Goal: Task Accomplishment & Management: Complete application form

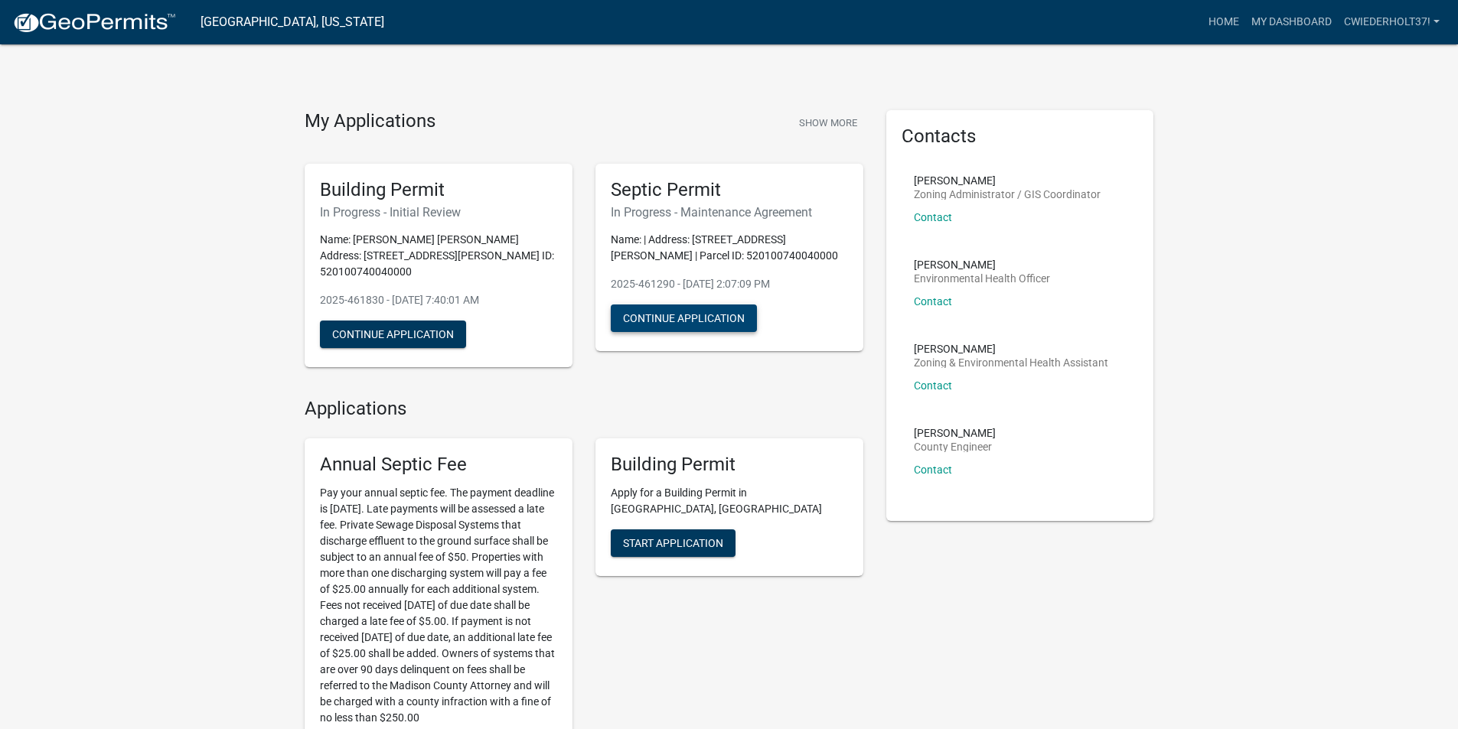
click at [691, 321] on button "Continue Application" at bounding box center [684, 319] width 146 height 28
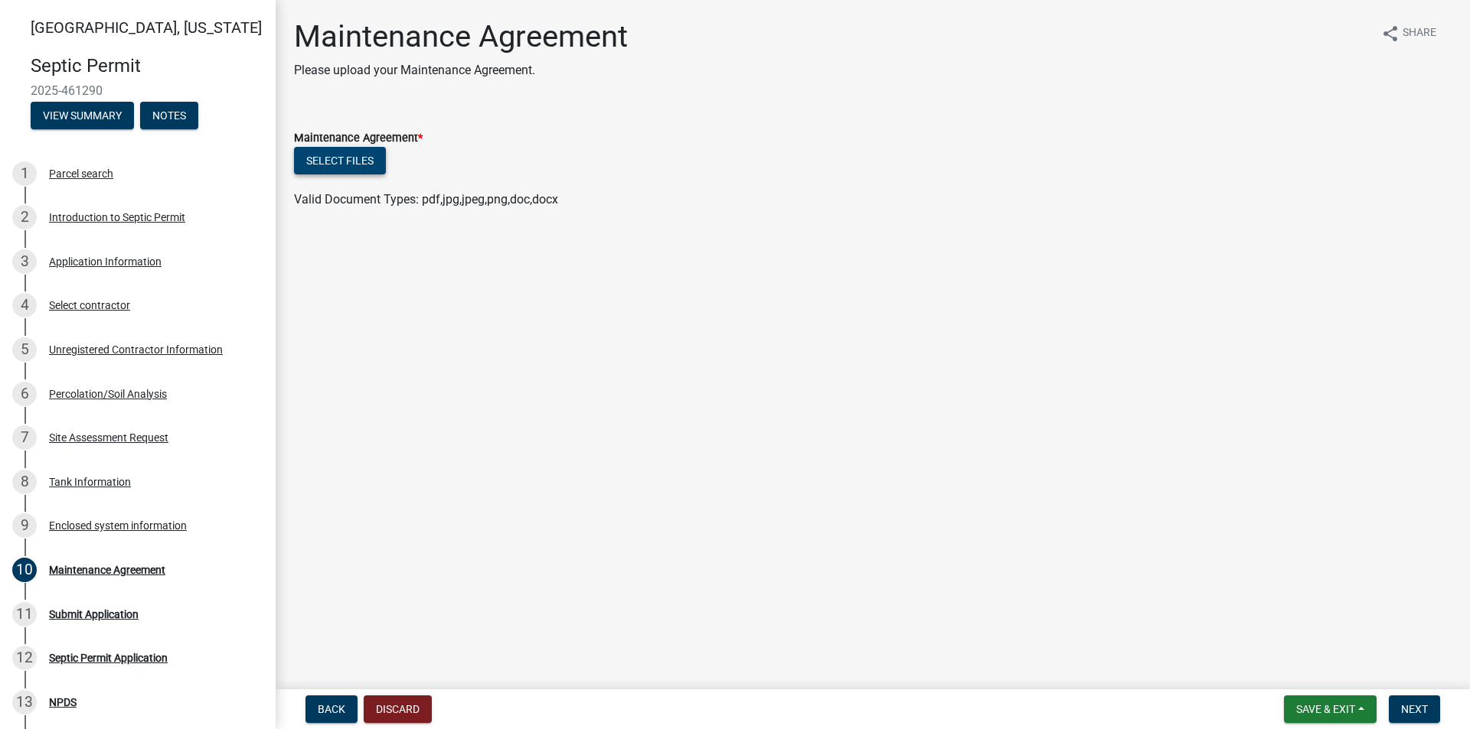
click at [359, 161] on button "Select files" at bounding box center [340, 161] width 92 height 28
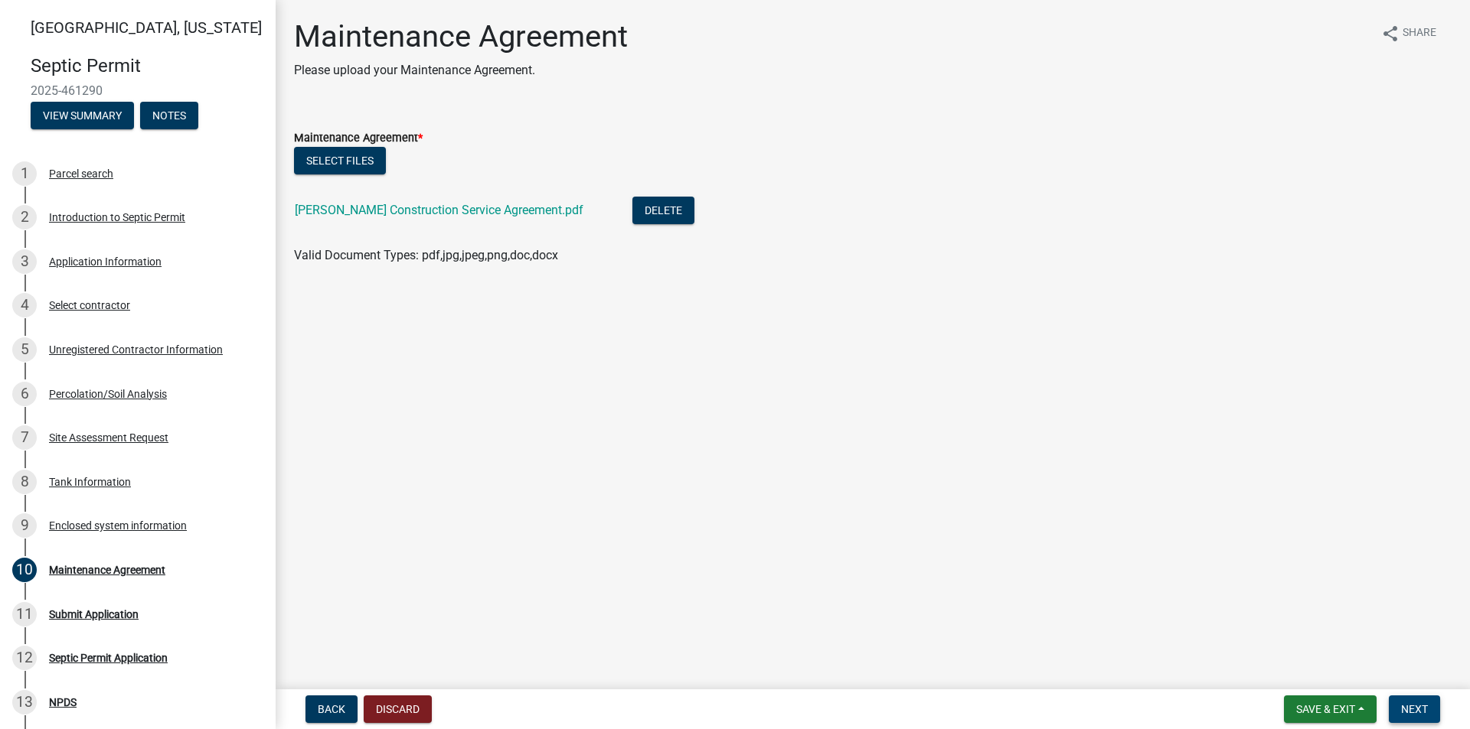
click at [1429, 708] on button "Next" at bounding box center [1414, 710] width 51 height 28
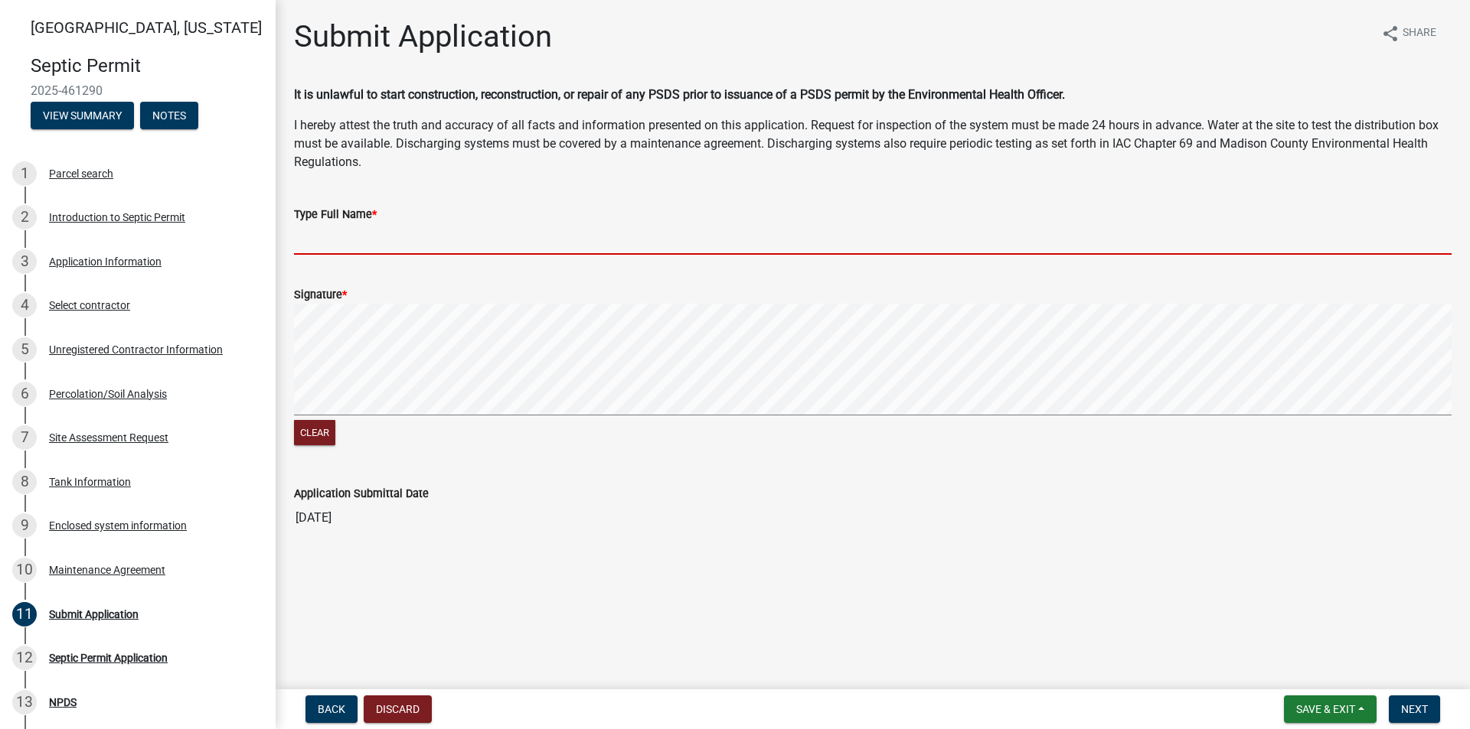
click at [383, 236] on input "Type Full Name *" at bounding box center [872, 239] width 1157 height 31
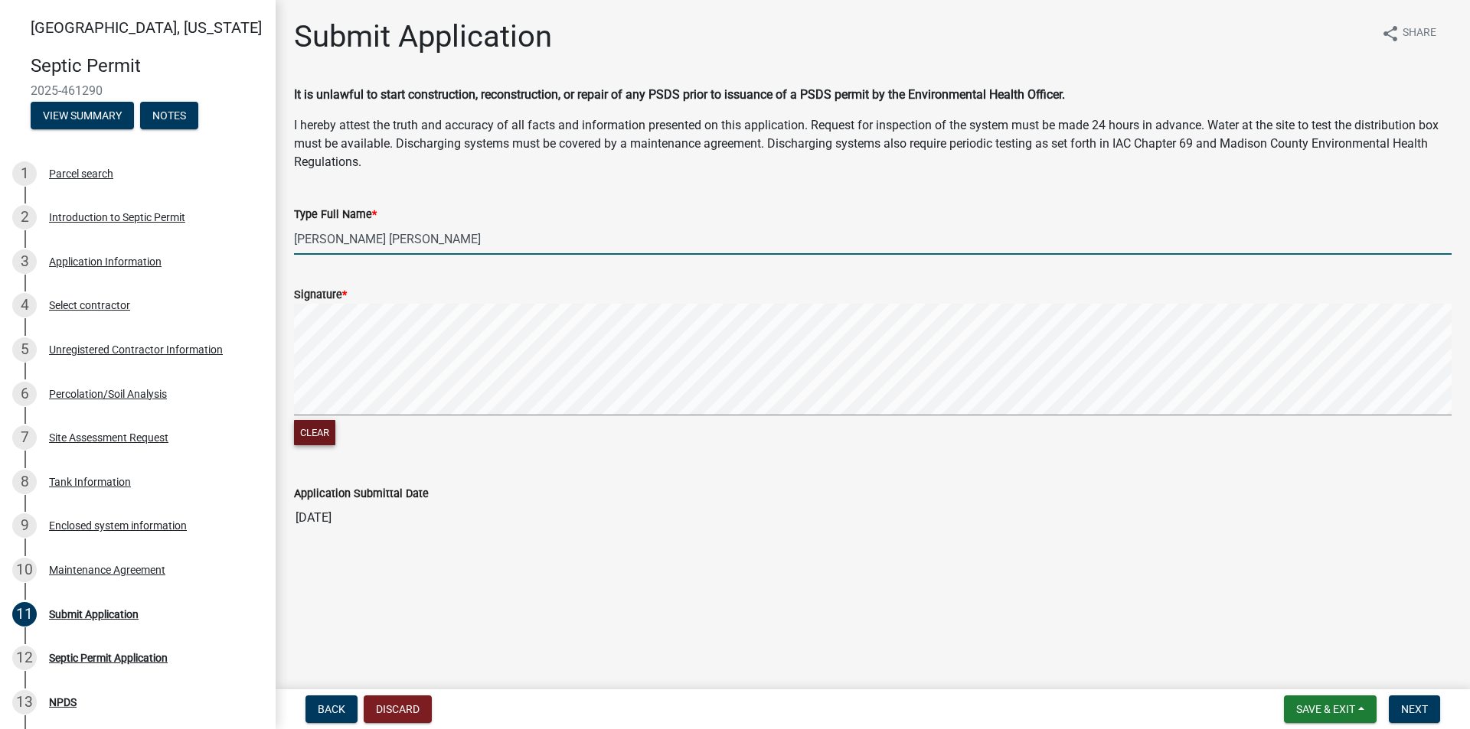
type input "[PERSON_NAME] [PERSON_NAME]"
click at [310, 434] on button "Clear" at bounding box center [314, 432] width 41 height 25
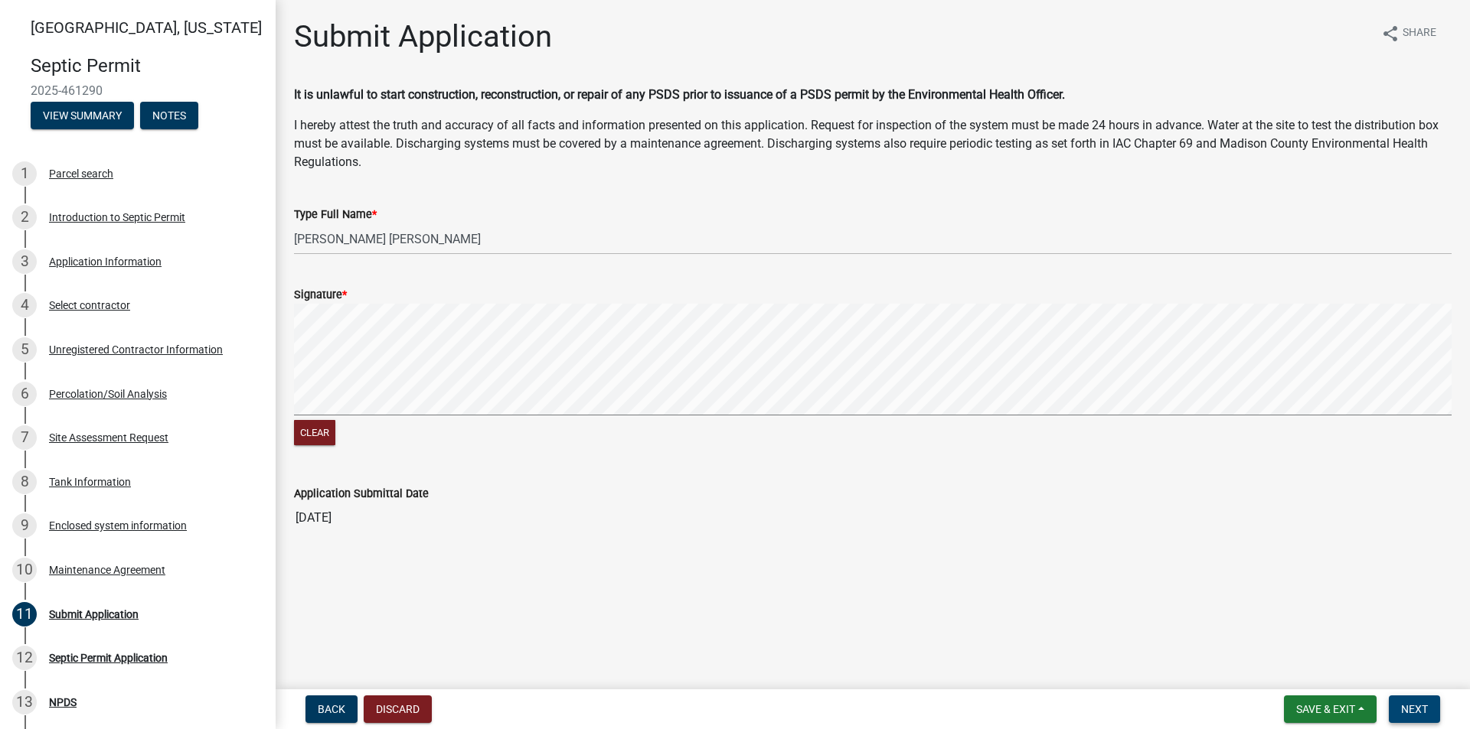
click at [1413, 704] on span "Next" at bounding box center [1414, 709] width 27 height 12
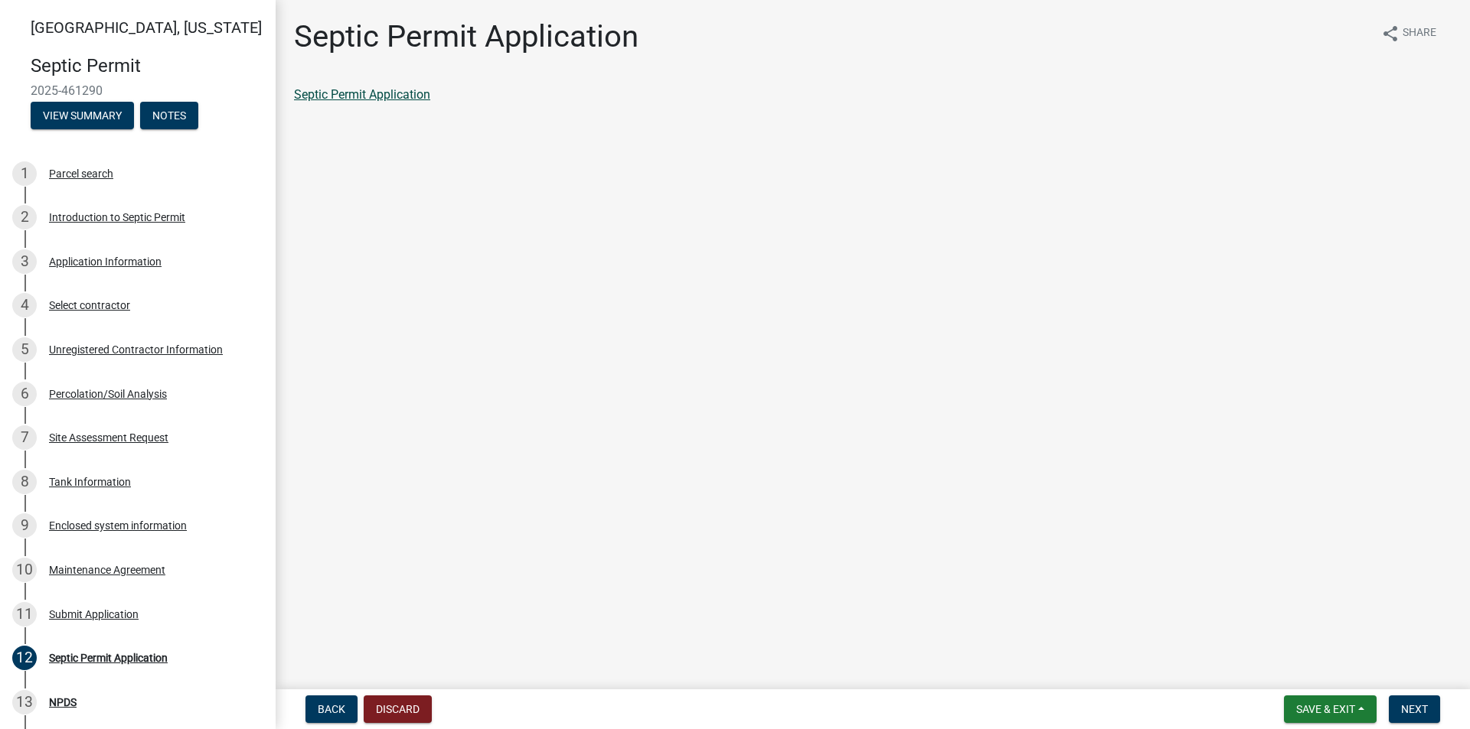
click at [388, 92] on link "Septic Permit Application" at bounding box center [362, 94] width 136 height 15
click at [1421, 712] on span "Next" at bounding box center [1414, 709] width 27 height 12
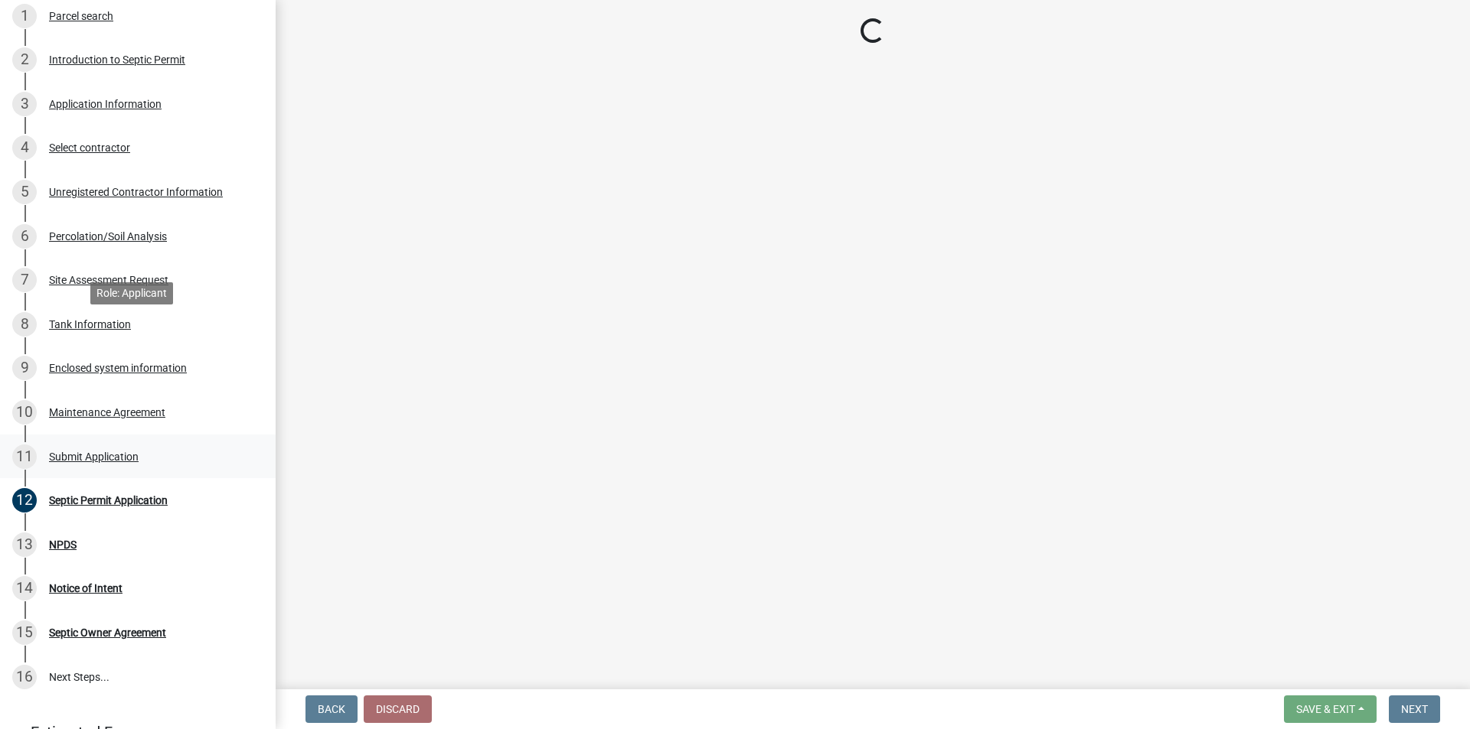
scroll to position [235, 0]
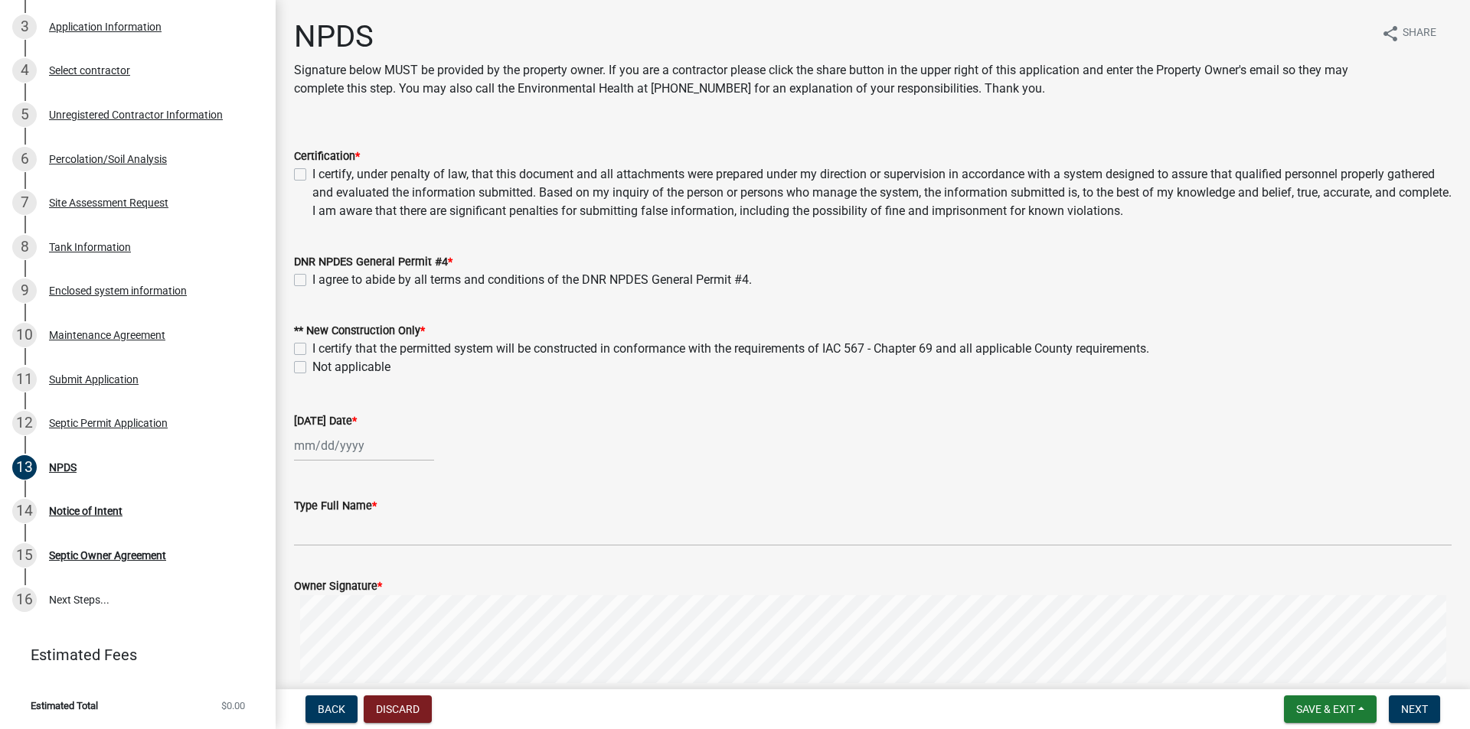
click at [312, 277] on label "I agree to abide by all terms and conditions of the DNR NPDES General Permit #4." at bounding box center [531, 280] width 439 height 18
click at [312, 277] on input "I agree to abide by all terms and conditions of the DNR NPDES General Permit #4." at bounding box center [317, 276] width 10 height 10
checkbox input "true"
click at [312, 346] on label "I certify that the permitted system will be constructed in conformance with the…" at bounding box center [730, 349] width 837 height 18
click at [312, 346] on input "I certify that the permitted system will be constructed in conformance with the…" at bounding box center [317, 345] width 10 height 10
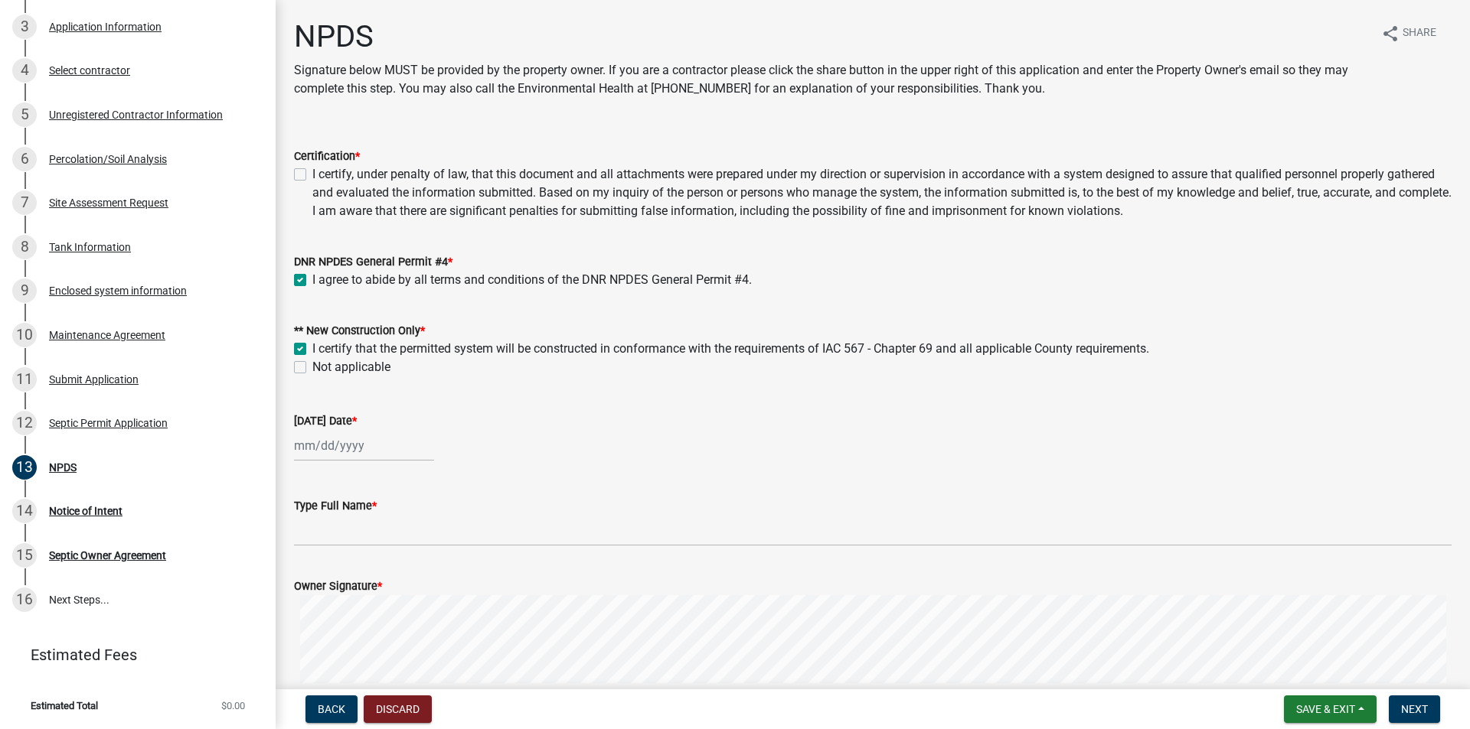
checkbox input "true"
checkbox input "false"
click at [325, 443] on div at bounding box center [364, 445] width 140 height 31
select select "8"
select select "2025"
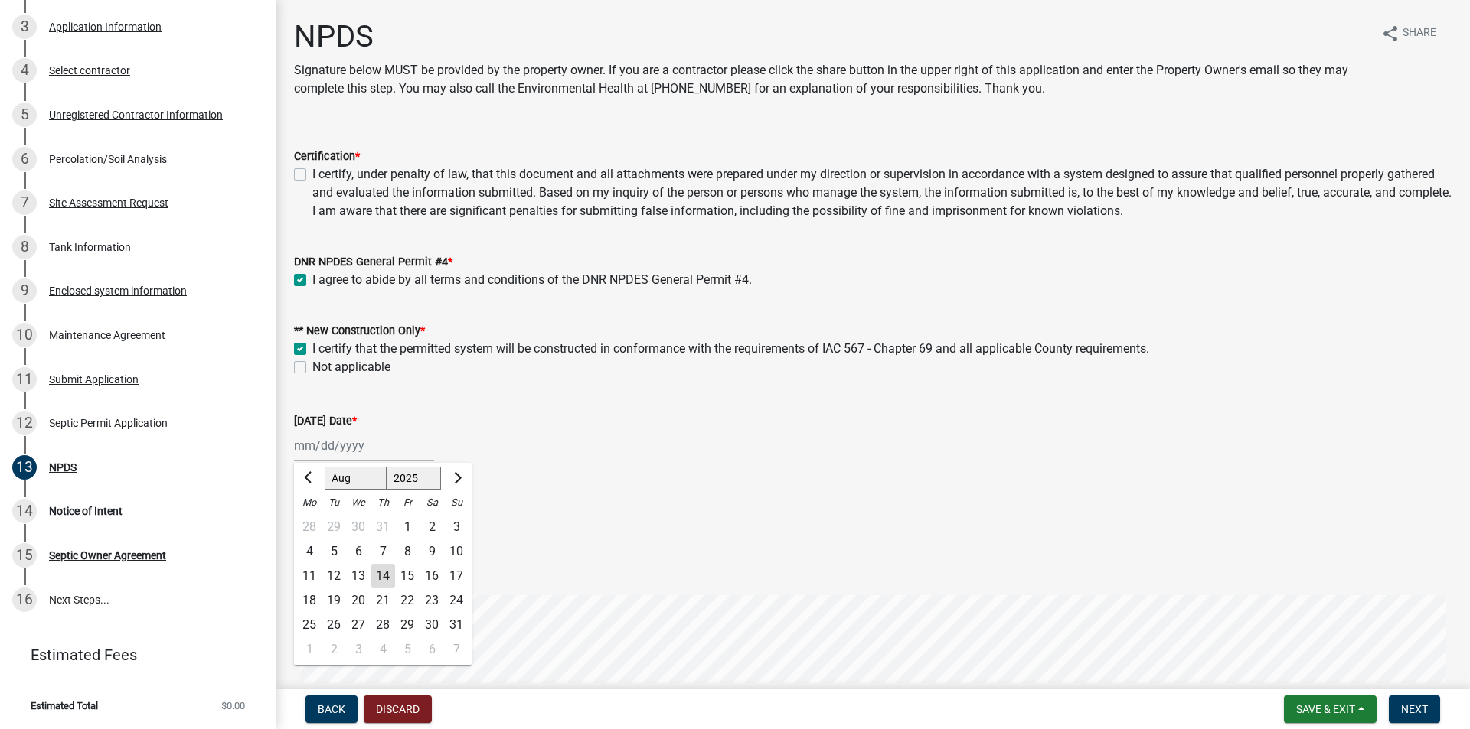
click at [388, 573] on div "14" at bounding box center [382, 576] width 24 height 24
type input "[DATE]"
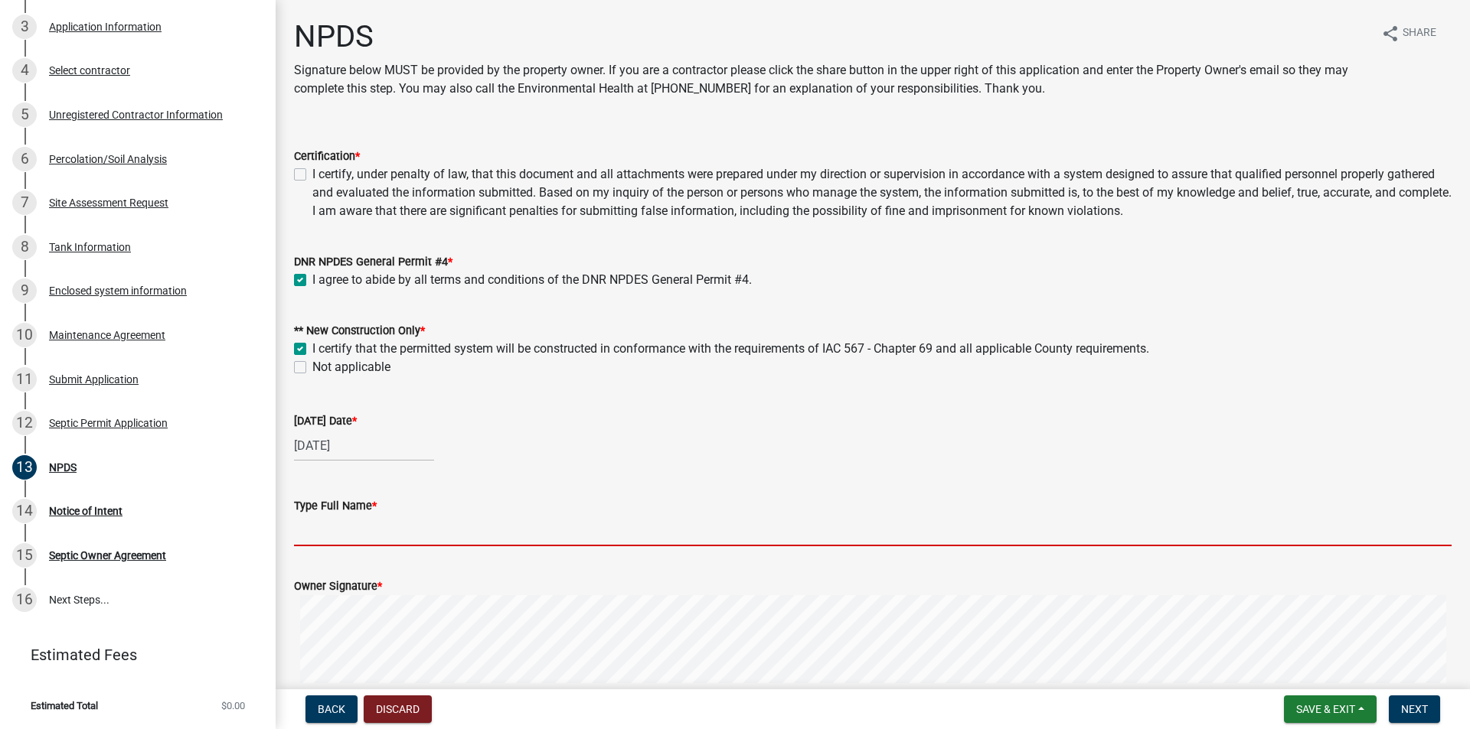
click at [401, 522] on input "Type Full Name *" at bounding box center [872, 530] width 1157 height 31
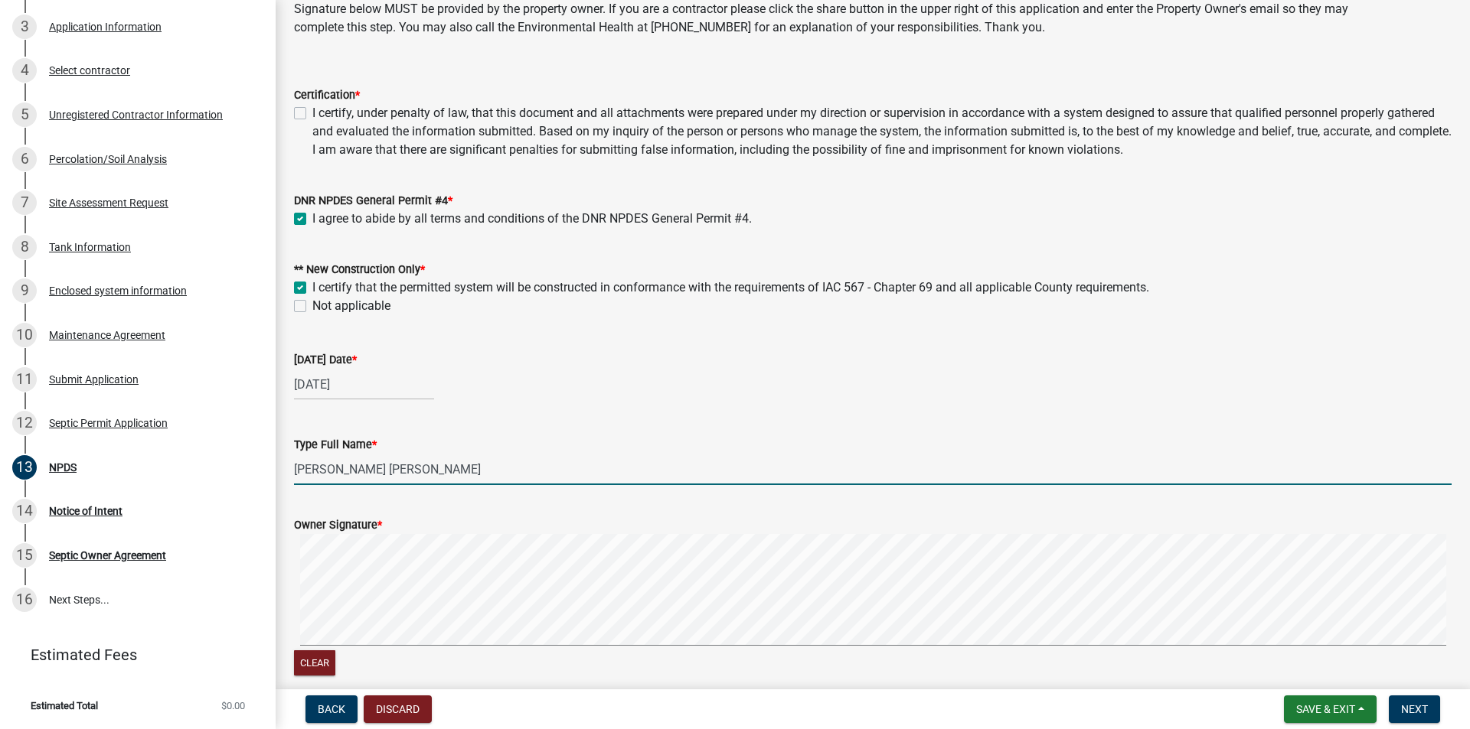
scroll to position [131, 0]
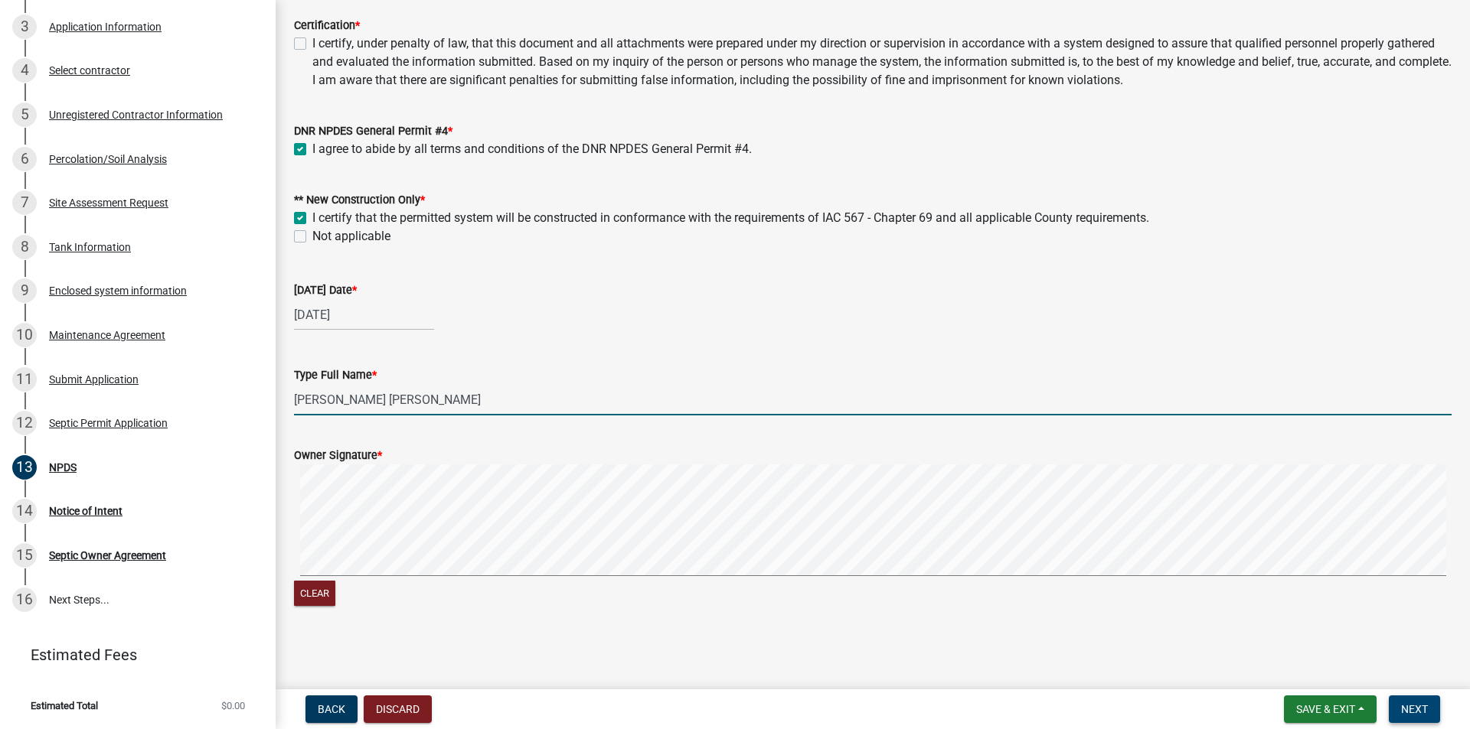
type input "[PERSON_NAME] [PERSON_NAME]"
click at [1415, 703] on span "Next" at bounding box center [1414, 709] width 27 height 12
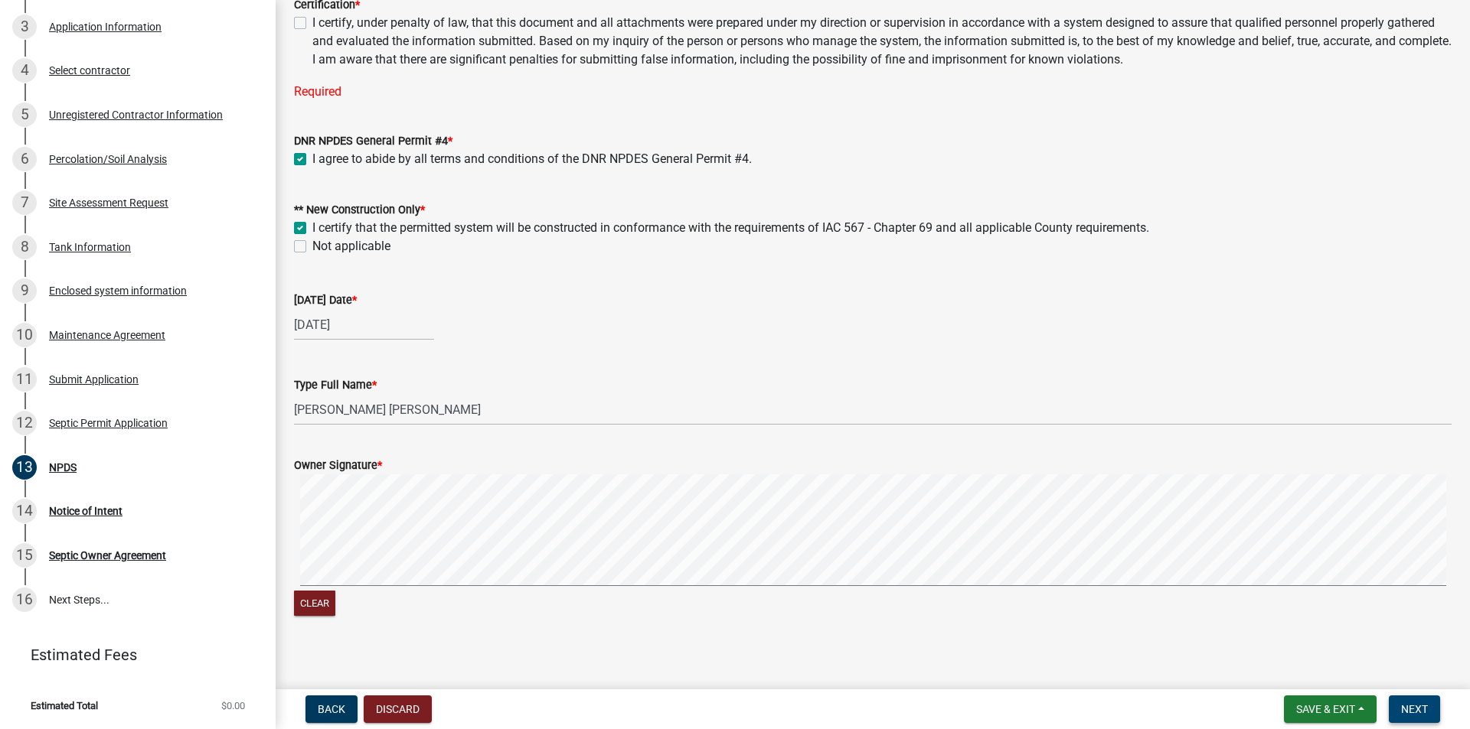
scroll to position [162, 0]
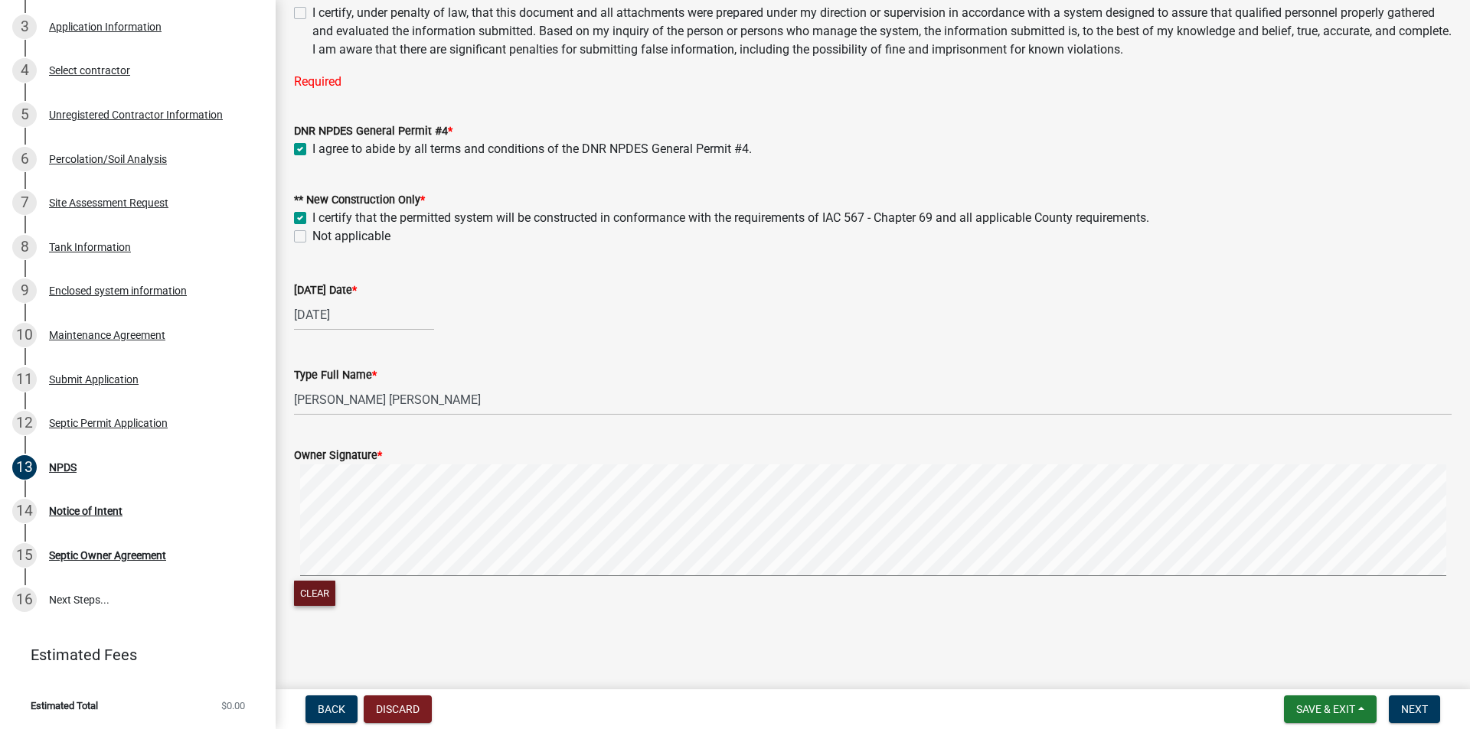
click at [305, 592] on button "Clear" at bounding box center [314, 593] width 41 height 25
click at [1418, 704] on span "Next" at bounding box center [1414, 709] width 27 height 12
click at [1415, 703] on span "Next" at bounding box center [1414, 709] width 27 height 12
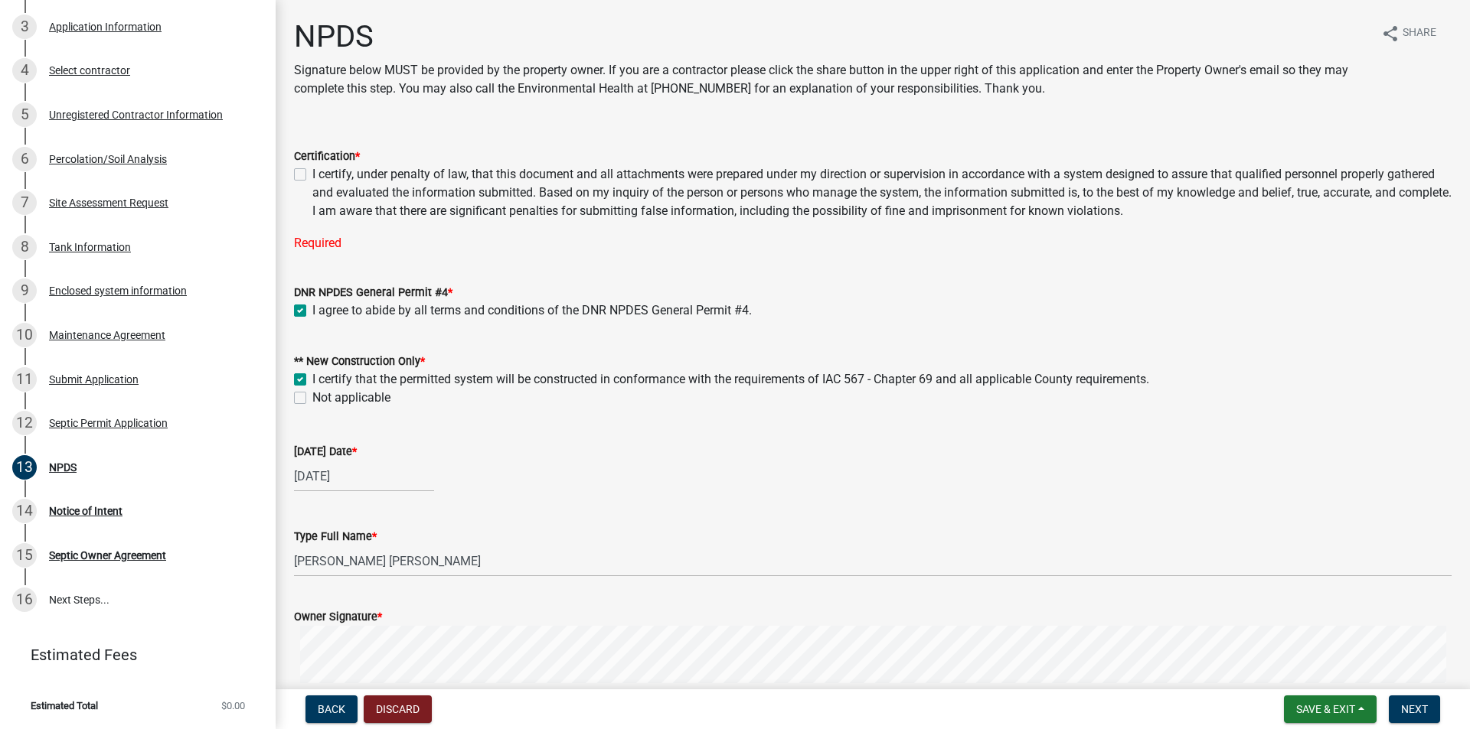
click at [299, 168] on div "I certify, under penalty of law, that this document and all attachments were pr…" at bounding box center [872, 192] width 1157 height 55
click at [312, 173] on label "I certify, under penalty of law, that this document and all attachments were pr…" at bounding box center [881, 192] width 1139 height 55
click at [312, 173] on input "I certify, under penalty of law, that this document and all attachments were pr…" at bounding box center [317, 170] width 10 height 10
checkbox input "true"
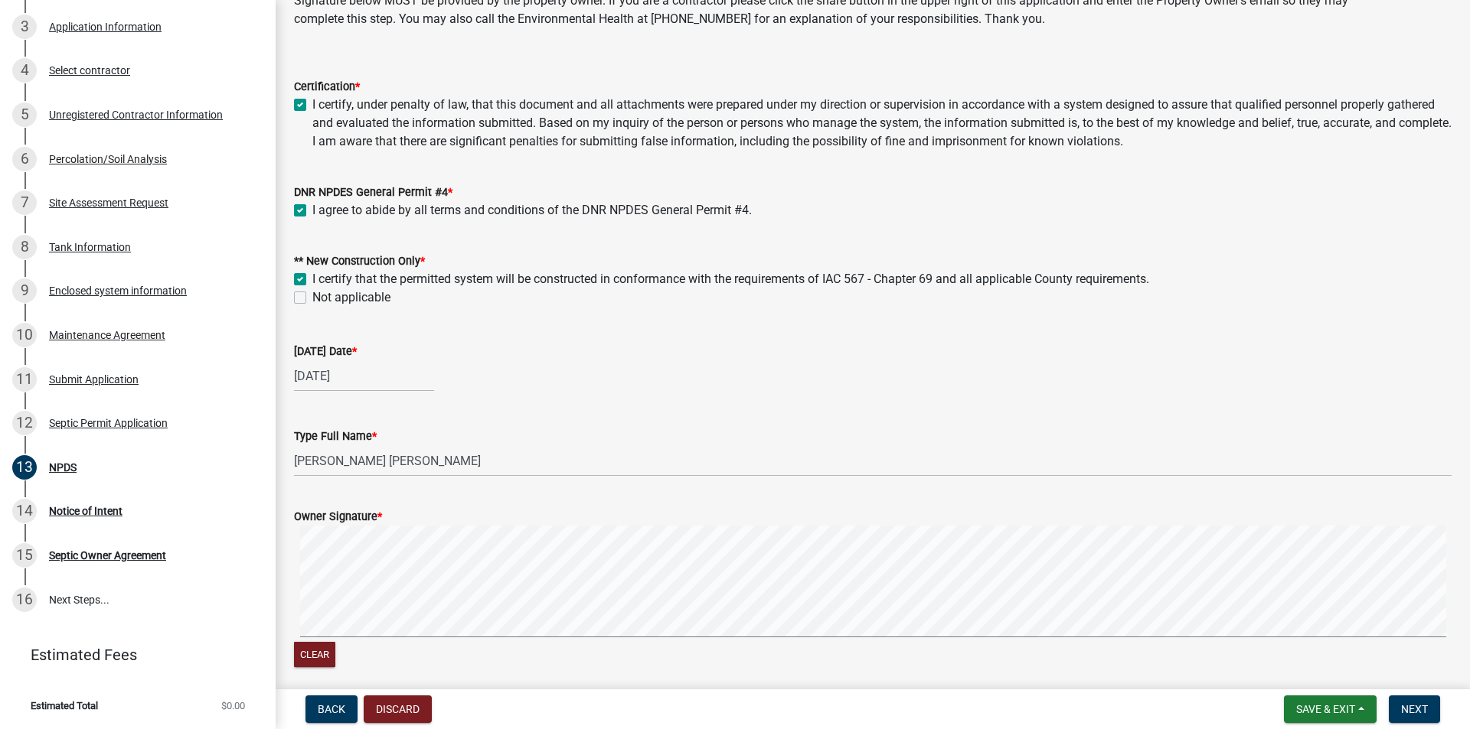
scroll to position [131, 0]
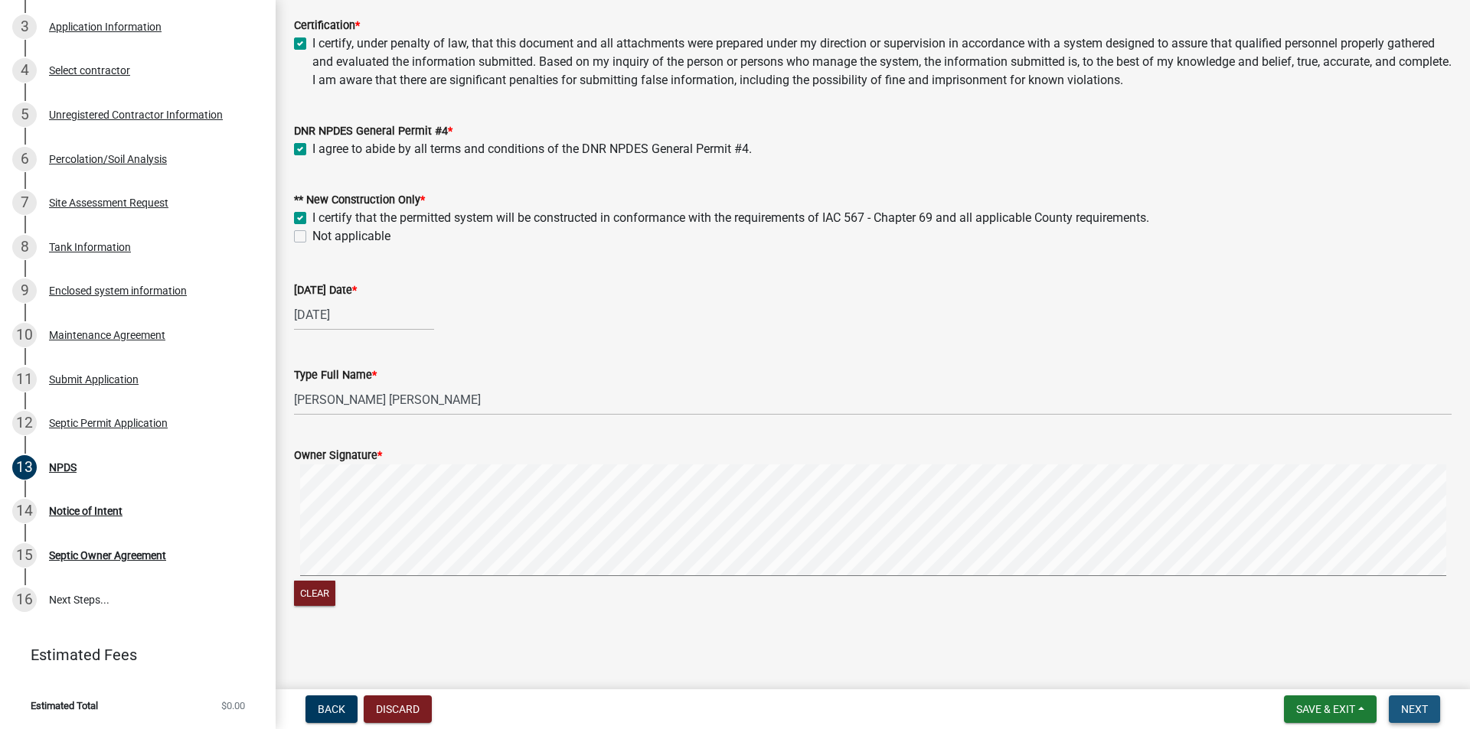
click at [1428, 713] on button "Next" at bounding box center [1414, 710] width 51 height 28
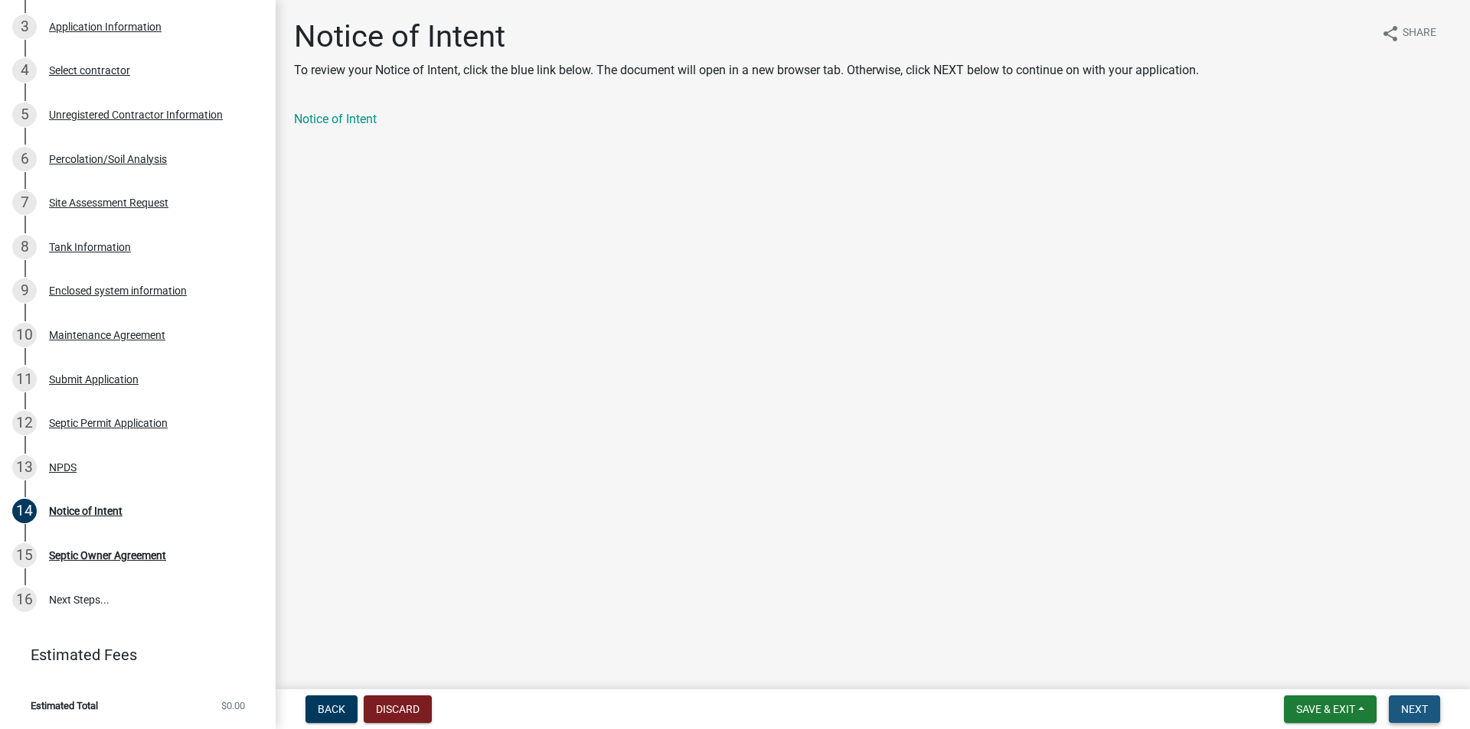
click at [1429, 710] on button "Next" at bounding box center [1414, 710] width 51 height 28
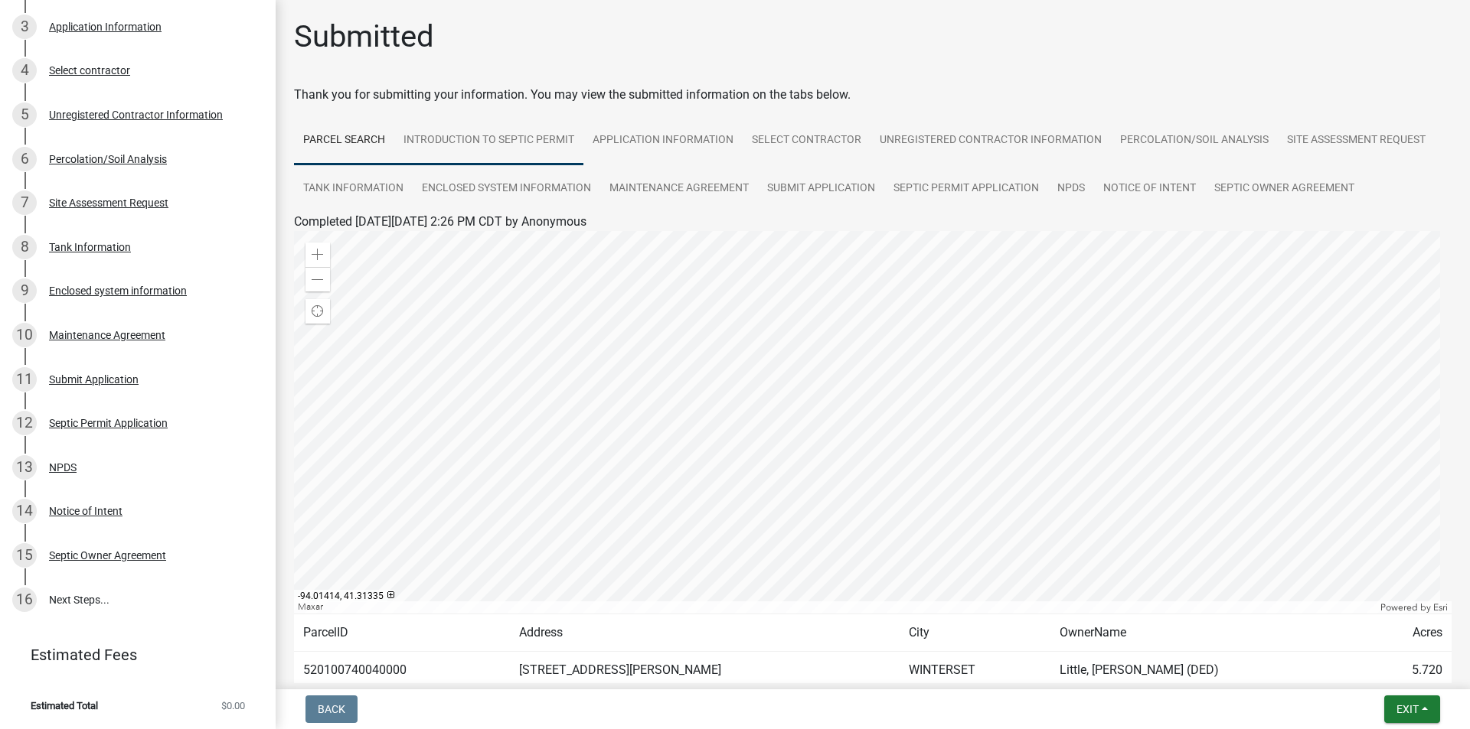
click at [469, 133] on link "Introduction to Septic Permit" at bounding box center [488, 140] width 189 height 49
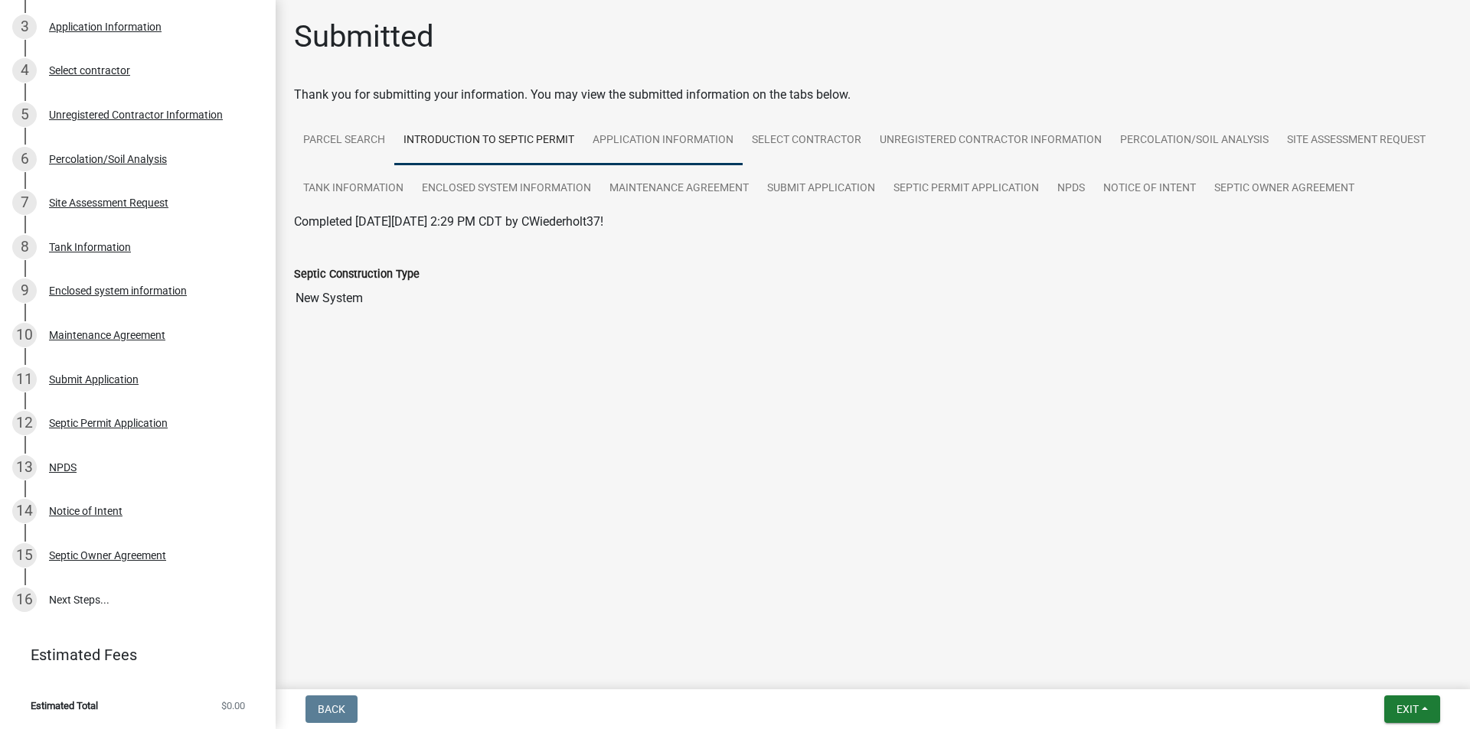
click at [662, 127] on link "Application Information" at bounding box center [662, 140] width 159 height 49
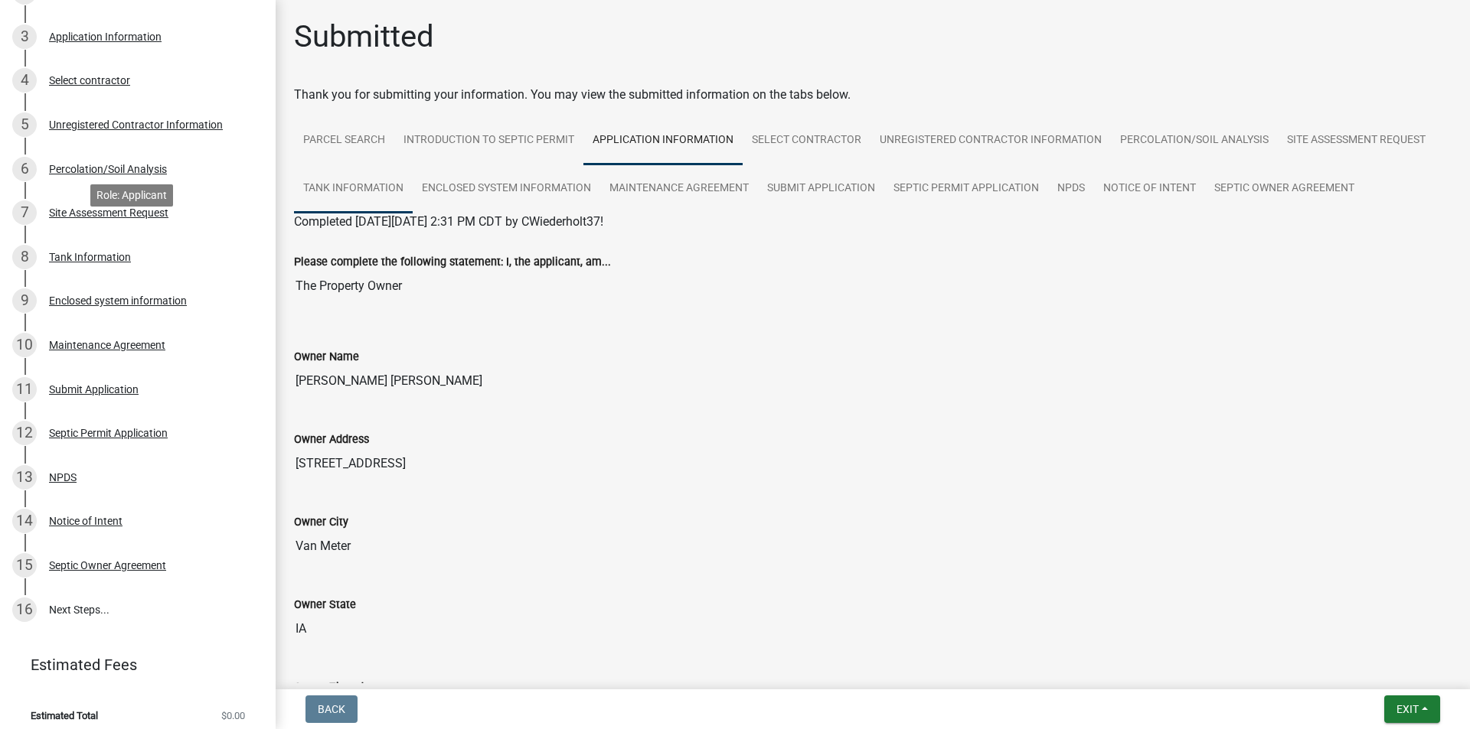
scroll to position [235, 0]
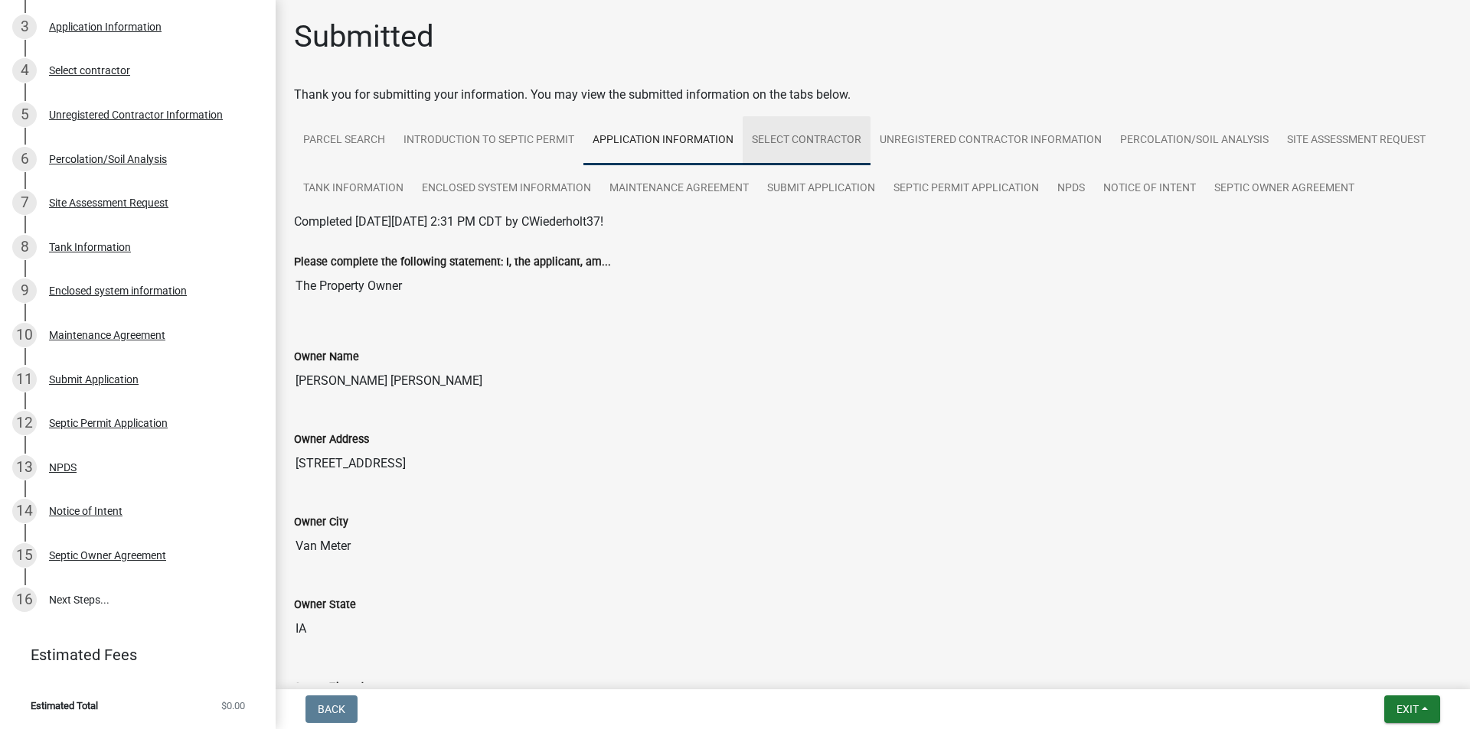
click at [845, 141] on link "Select contractor" at bounding box center [806, 140] width 128 height 49
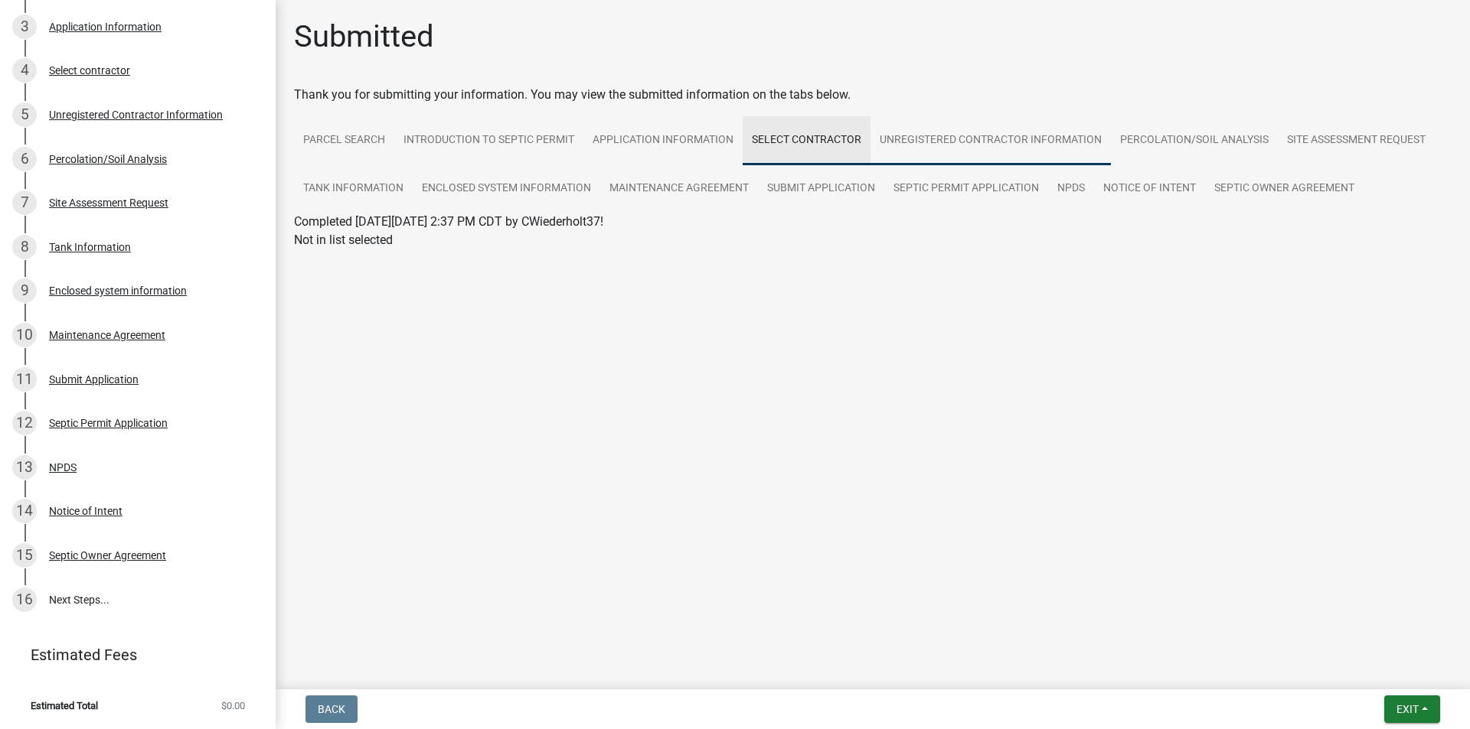
click at [972, 143] on link "Unregistered Contractor Information" at bounding box center [990, 140] width 240 height 49
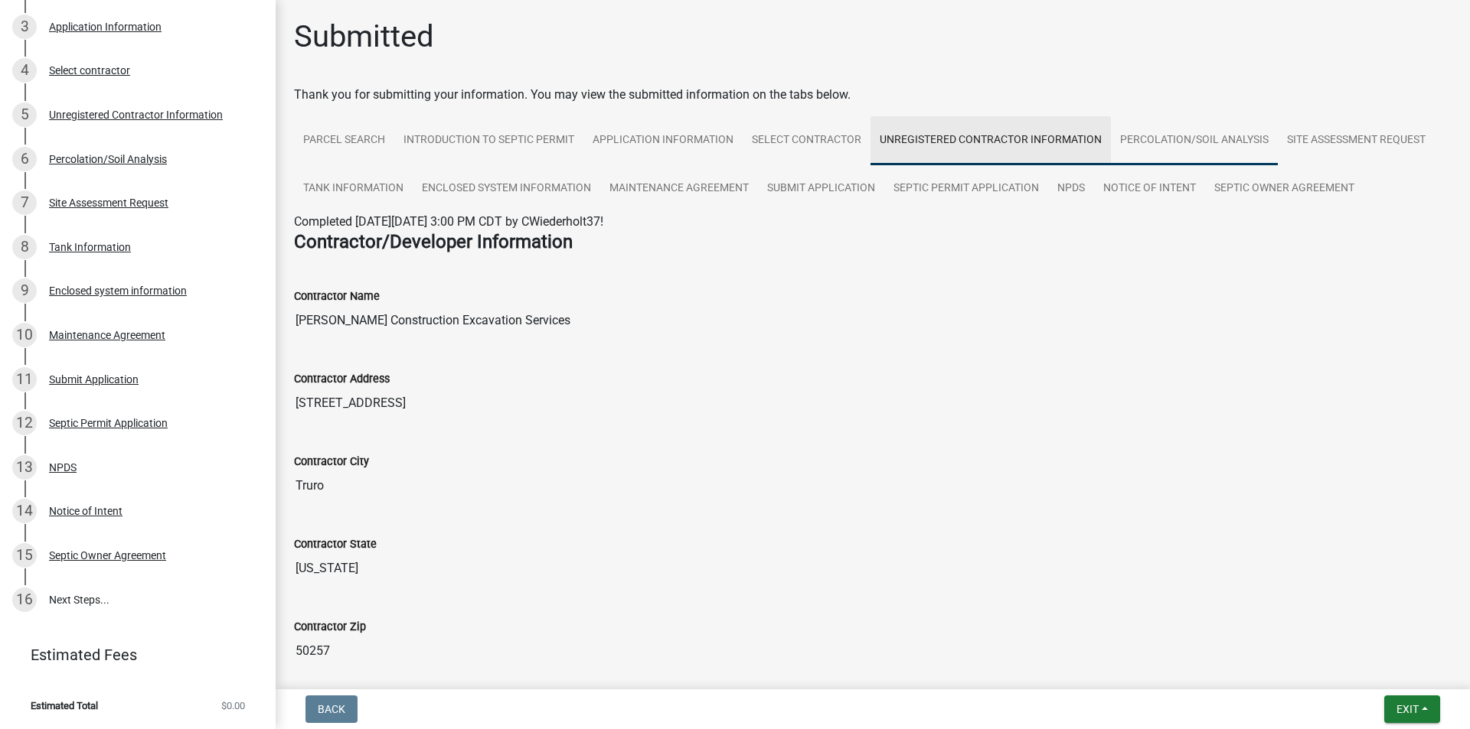
click at [1186, 139] on link "Percolation/Soil Analysis" at bounding box center [1194, 140] width 167 height 49
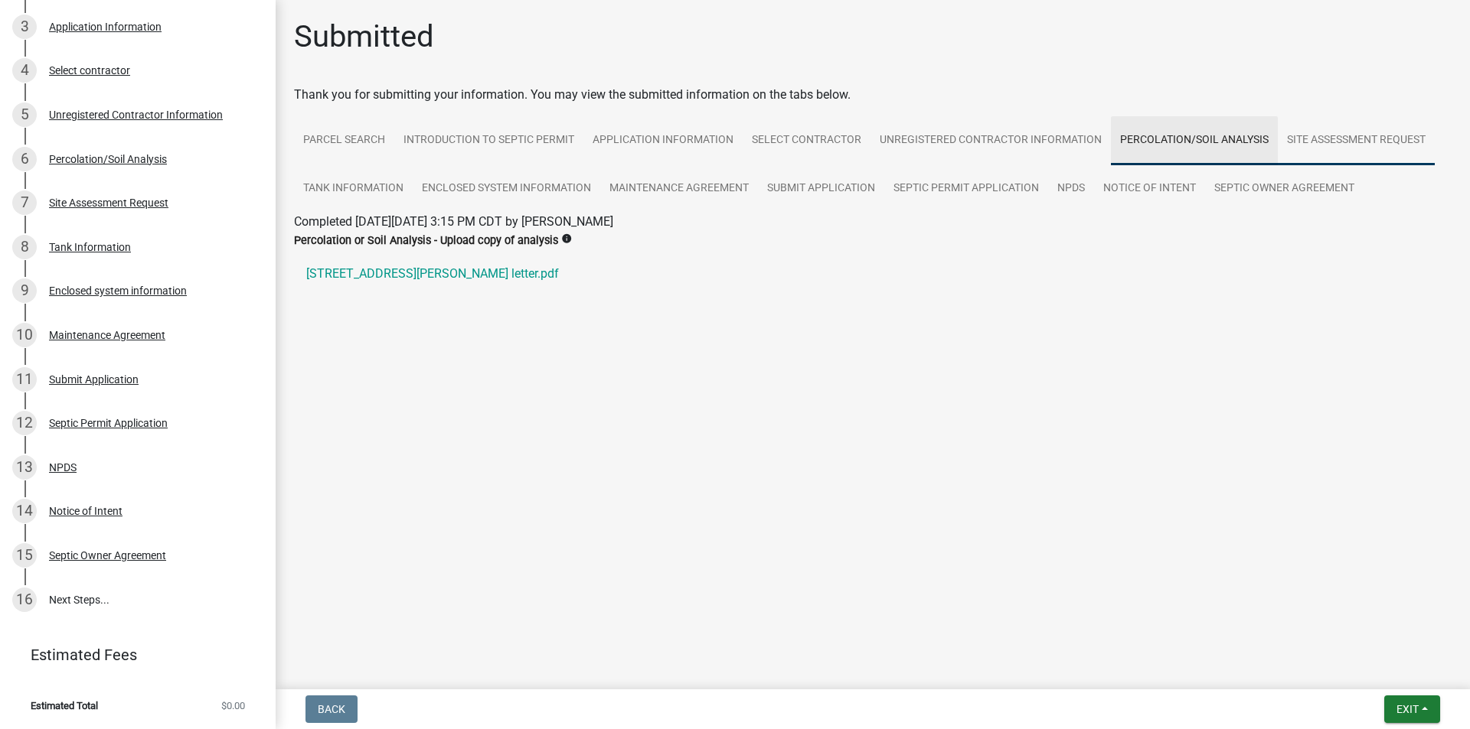
click at [1354, 130] on link "Site Assessment Request" at bounding box center [1356, 140] width 157 height 49
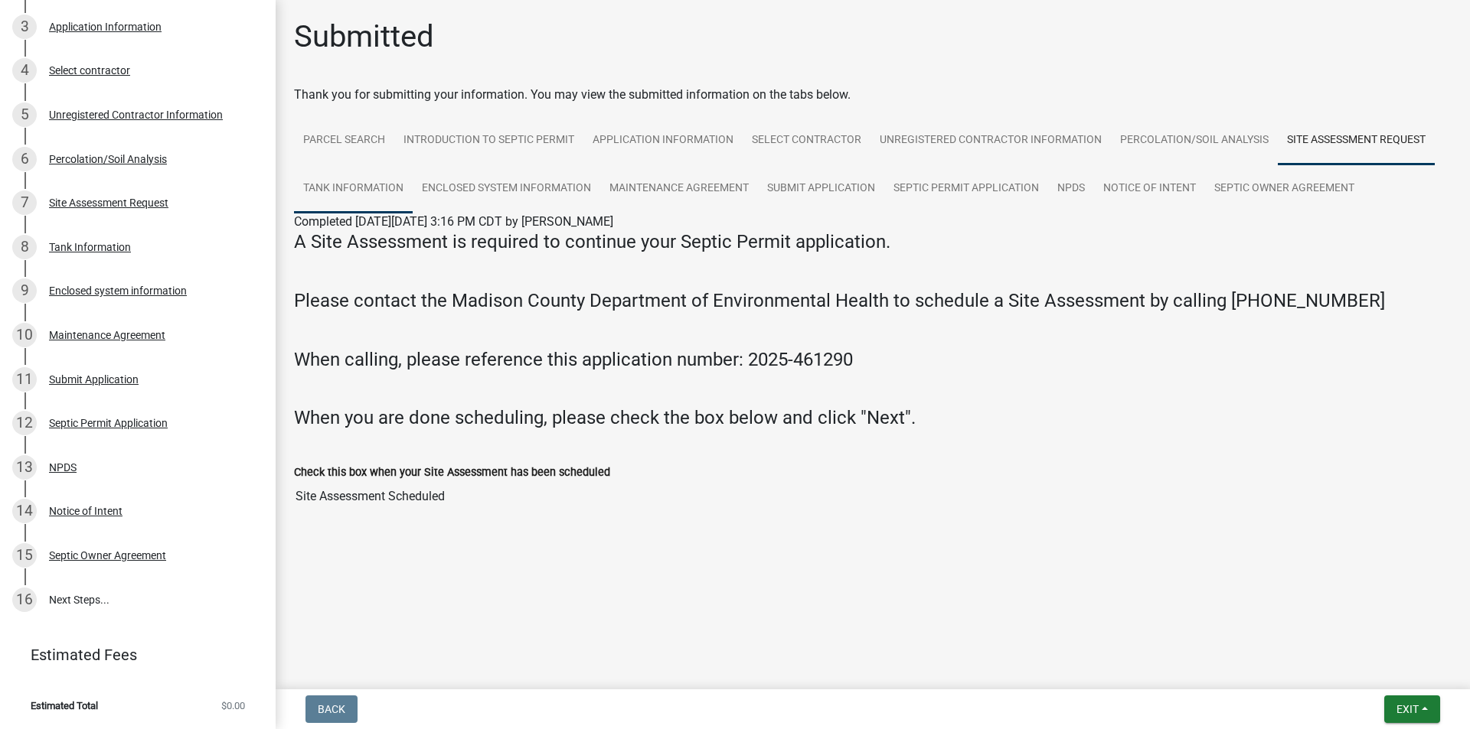
click at [352, 186] on link "Tank Information" at bounding box center [353, 189] width 119 height 49
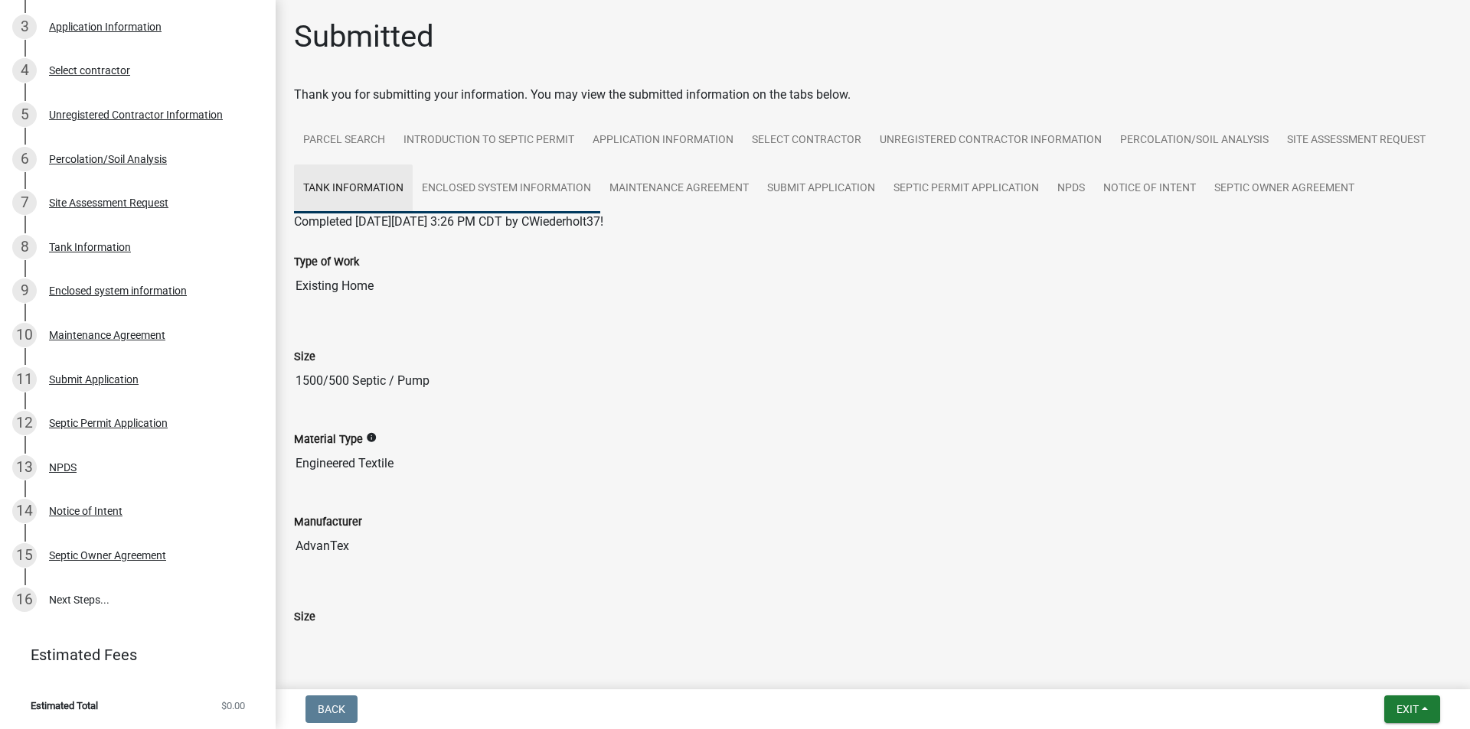
click at [485, 185] on link "Enclosed system information" at bounding box center [507, 189] width 188 height 49
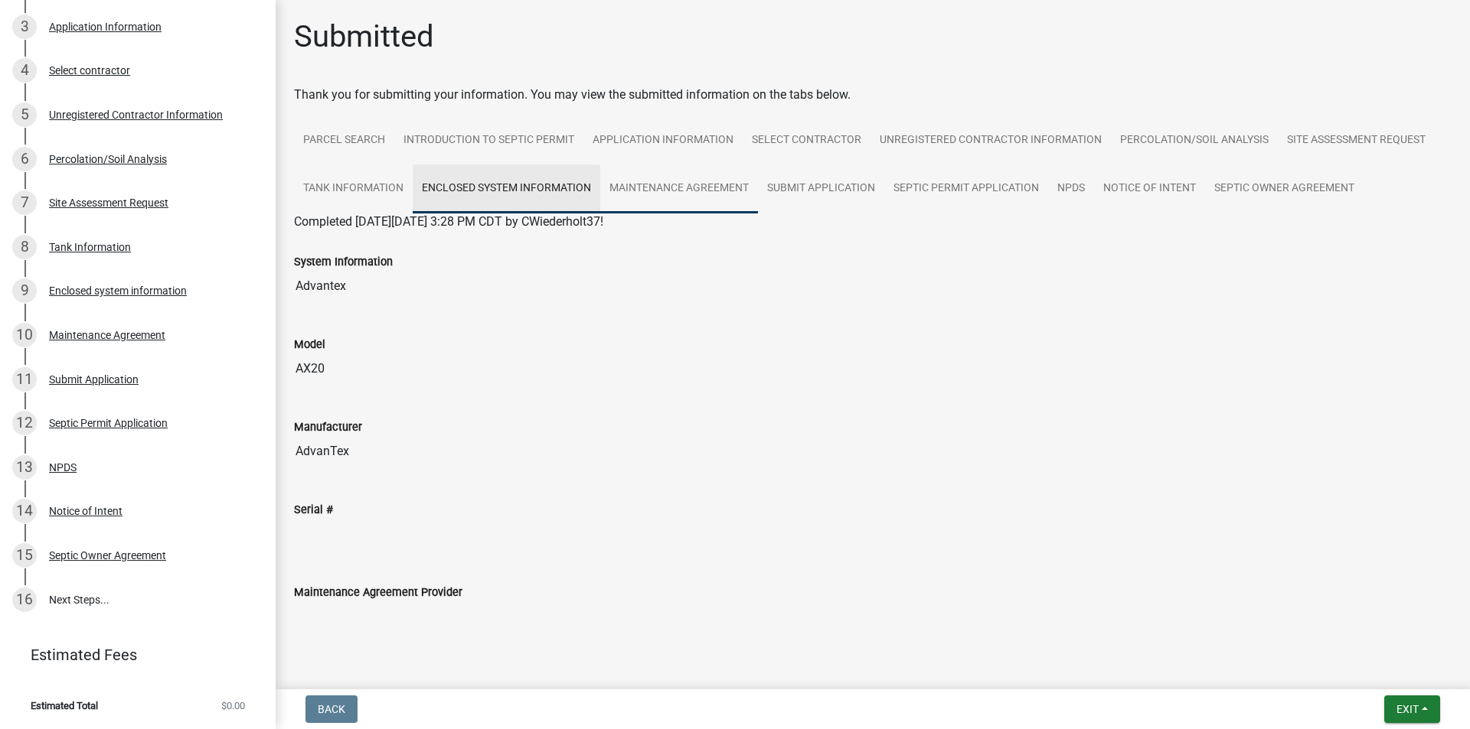
click at [692, 186] on link "Maintenance Agreement" at bounding box center [679, 189] width 158 height 49
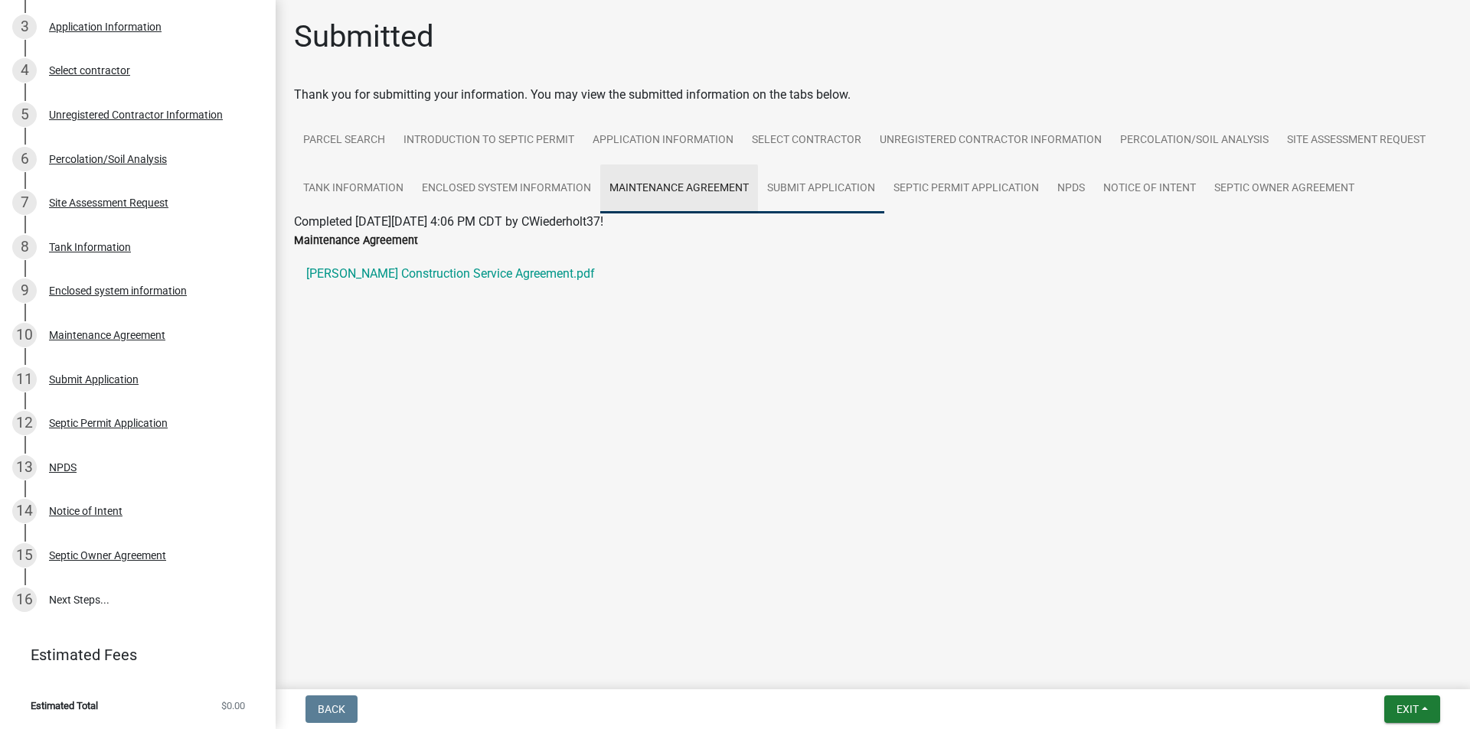
click at [808, 188] on link "Submit Application" at bounding box center [821, 189] width 126 height 49
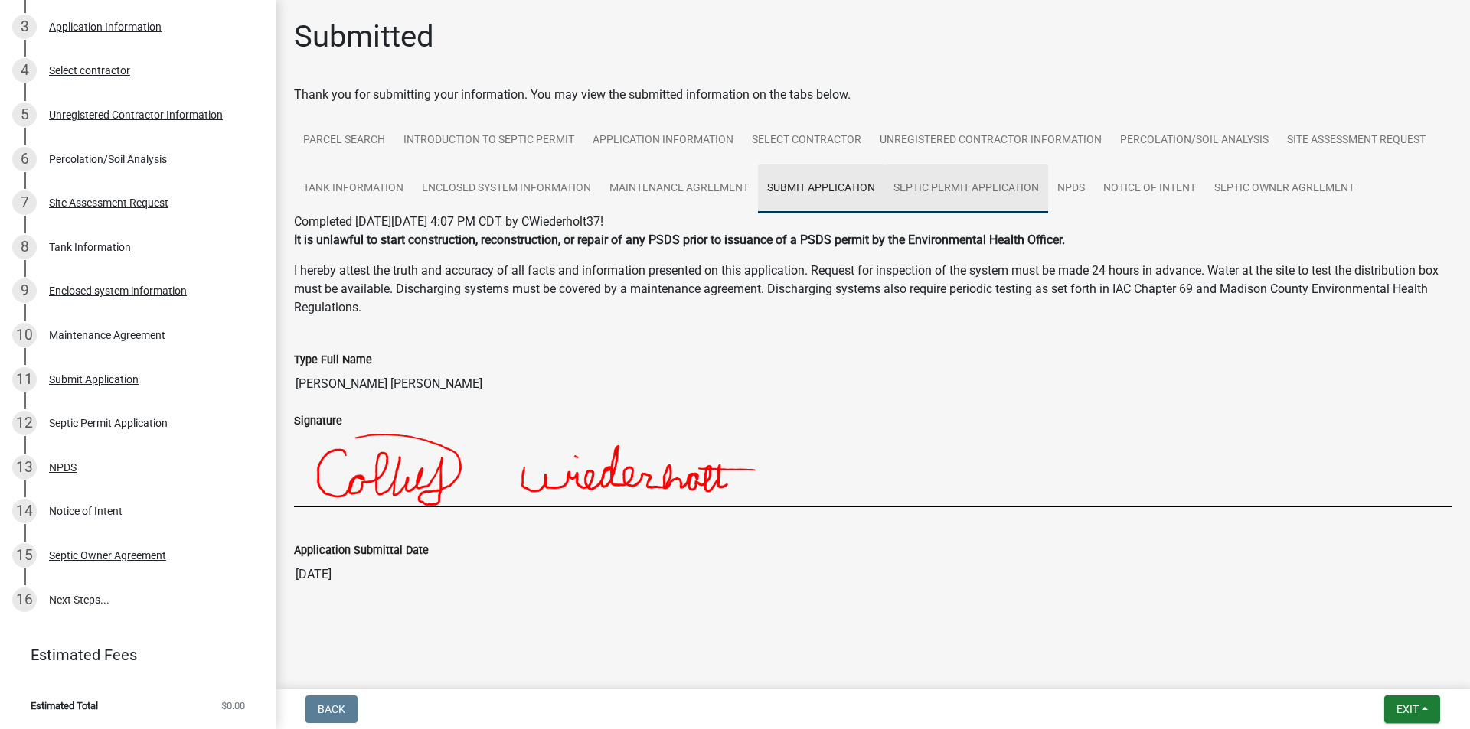
click at [994, 194] on link "Septic Permit Application" at bounding box center [966, 189] width 164 height 49
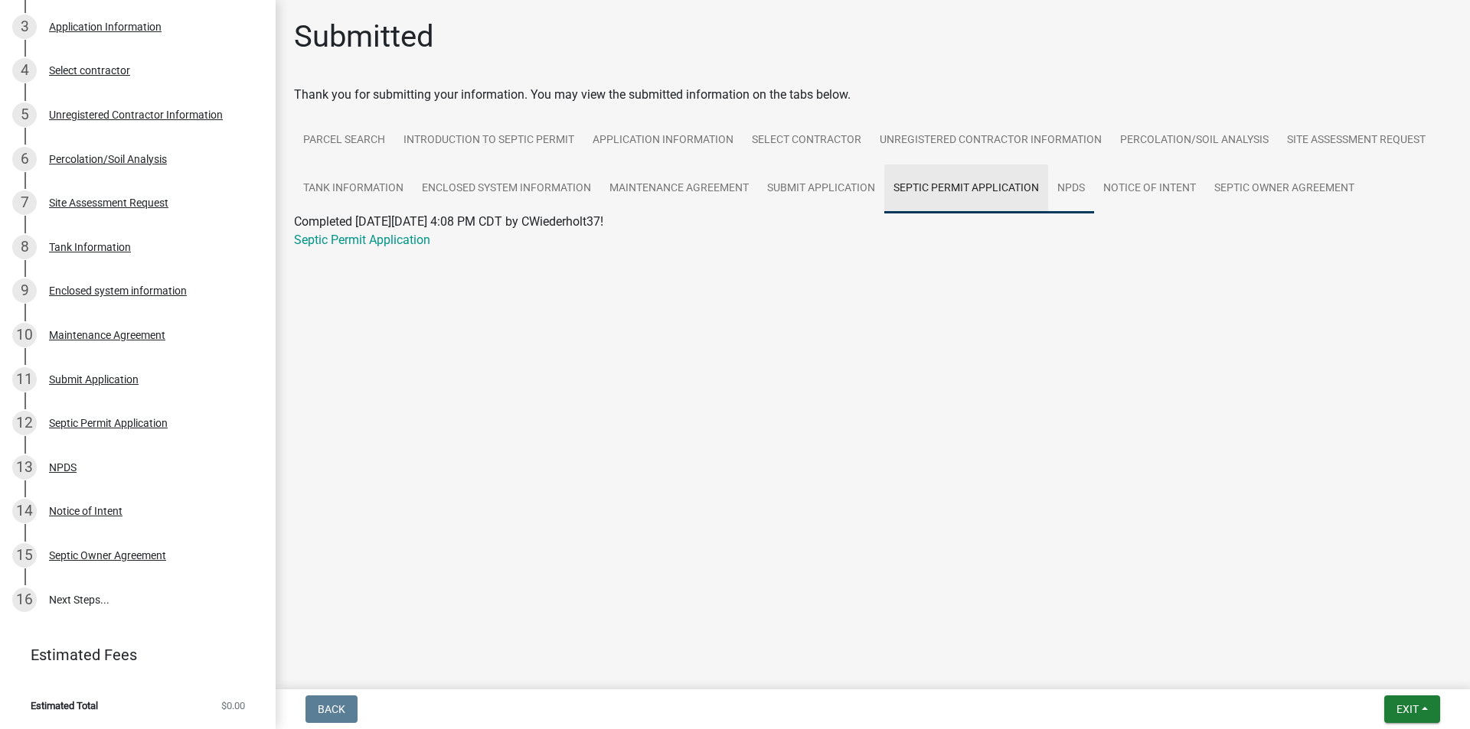
click at [1066, 184] on link "NPDS" at bounding box center [1071, 189] width 46 height 49
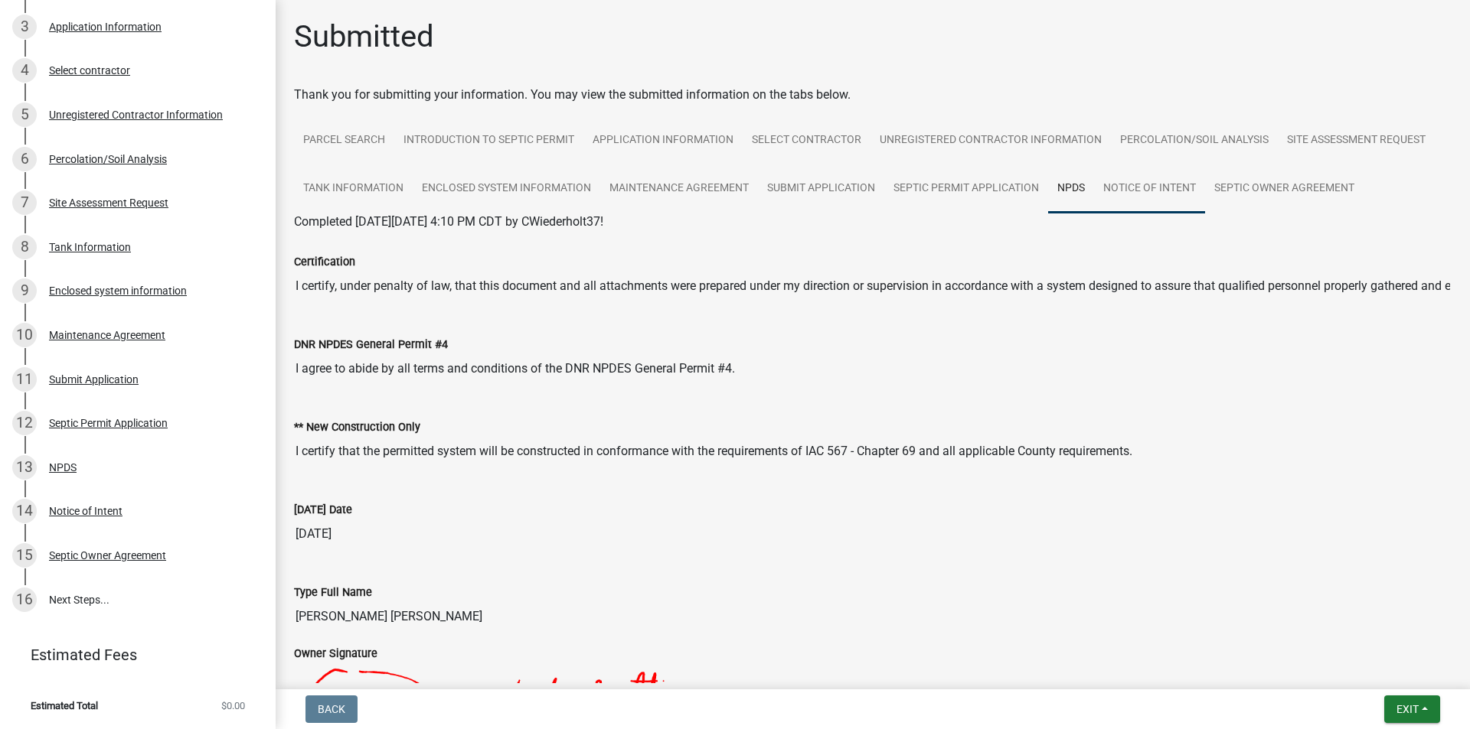
click at [1127, 191] on link "Notice of Intent" at bounding box center [1149, 189] width 111 height 49
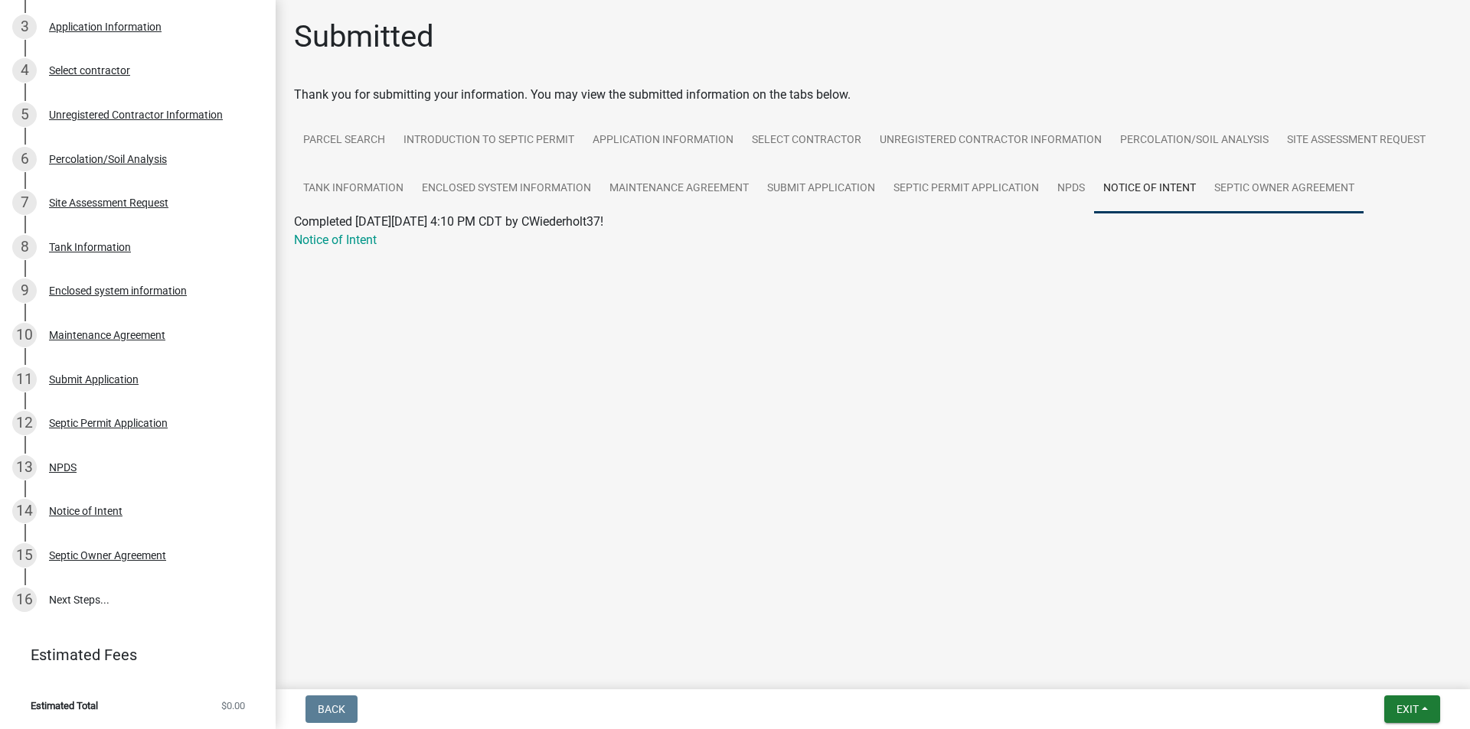
click at [1293, 201] on link "Septic Owner Agreement" at bounding box center [1284, 189] width 158 height 49
click at [81, 592] on link "16 Next Steps..." at bounding box center [138, 600] width 276 height 44
click at [1411, 713] on span "Exit" at bounding box center [1407, 709] width 22 height 12
click at [1361, 631] on button "Save" at bounding box center [1378, 633] width 122 height 37
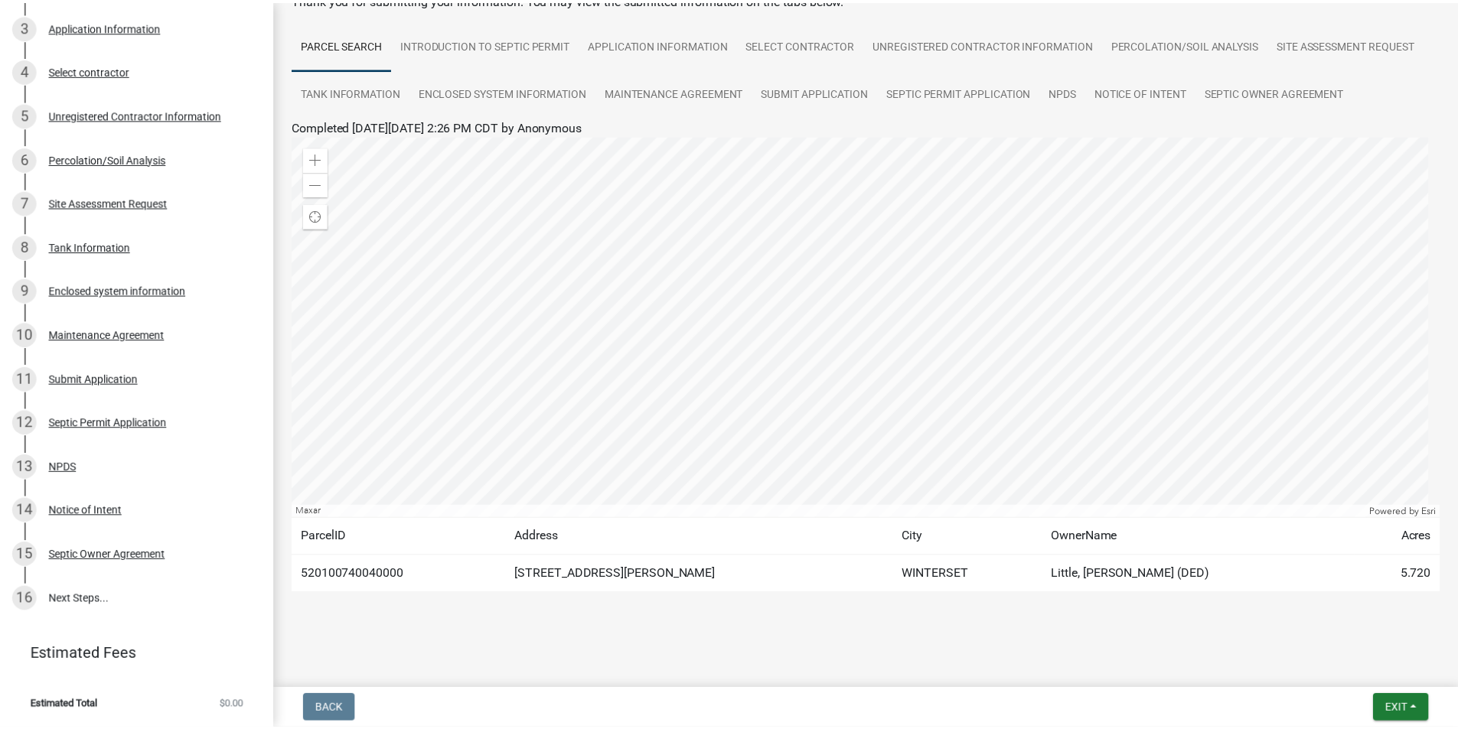
scroll to position [0, 0]
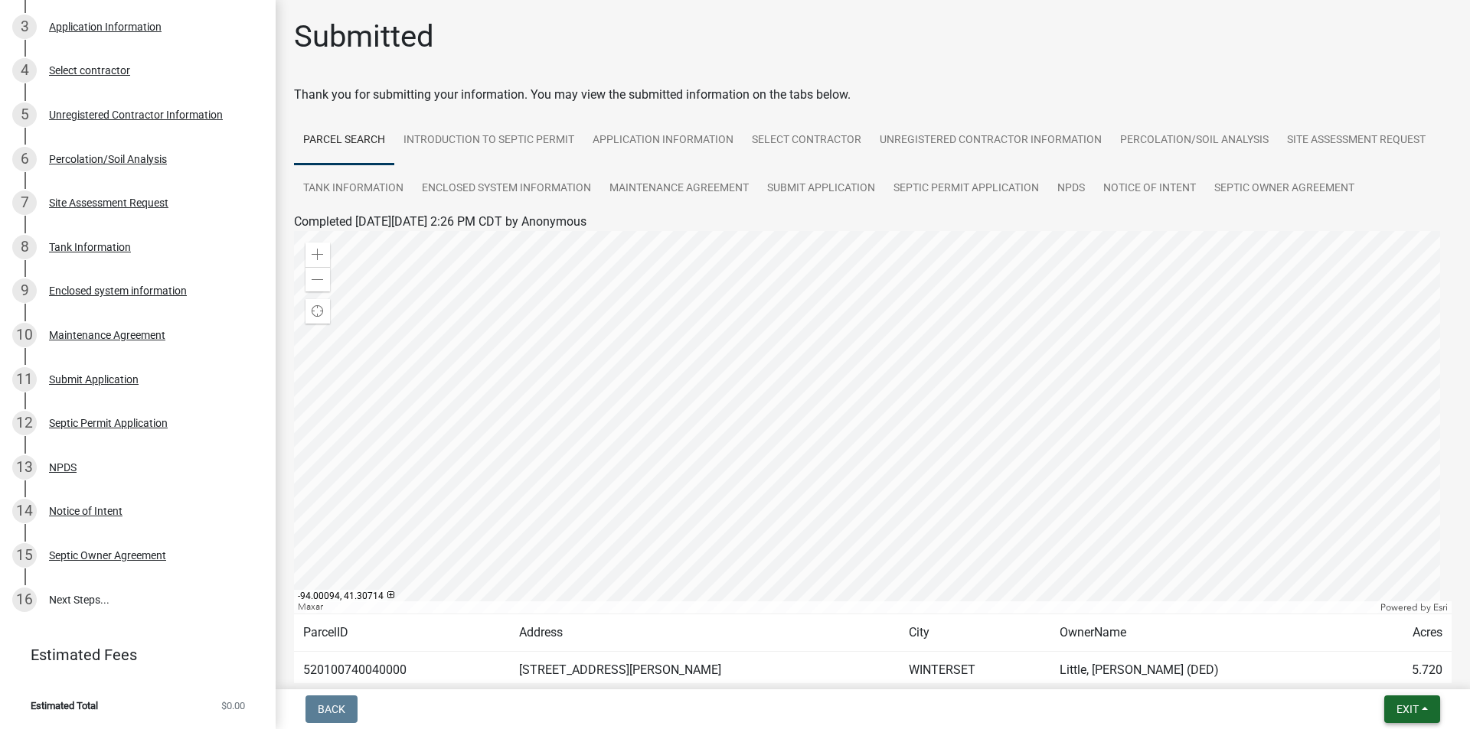
click at [1409, 716] on button "Exit" at bounding box center [1412, 710] width 56 height 28
click at [1384, 676] on button "Save & Exit" at bounding box center [1378, 669] width 122 height 37
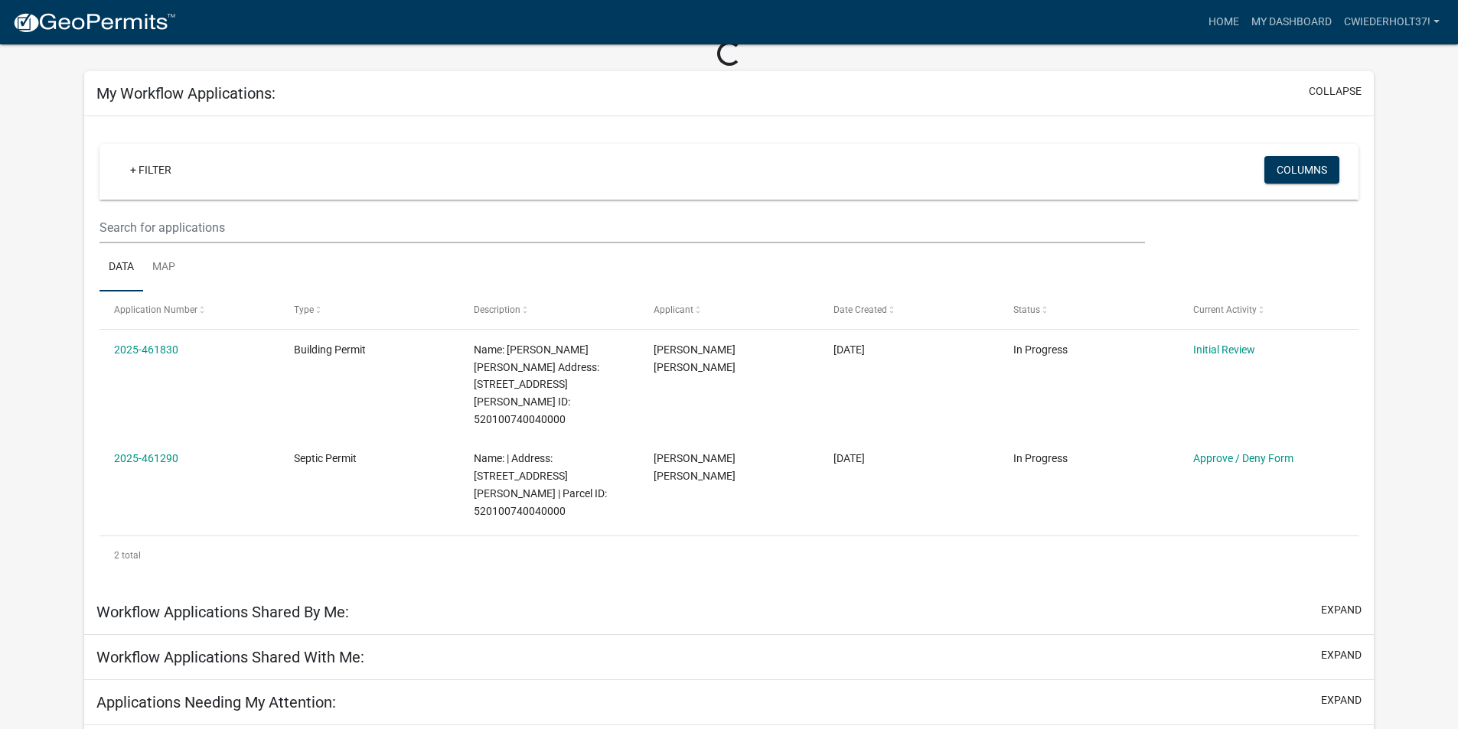
scroll to position [74, 0]
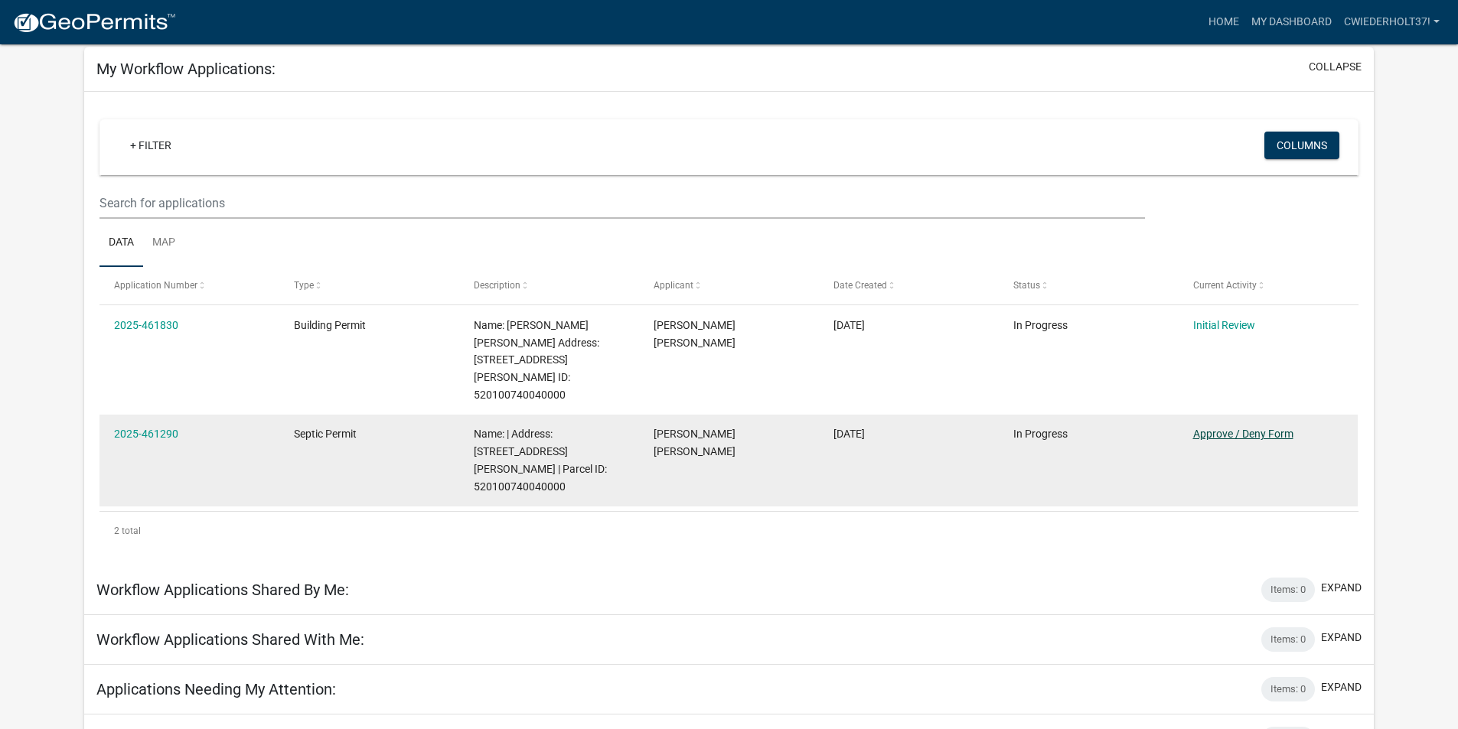
click at [1248, 428] on link "Approve / Deny Form" at bounding box center [1243, 434] width 100 height 12
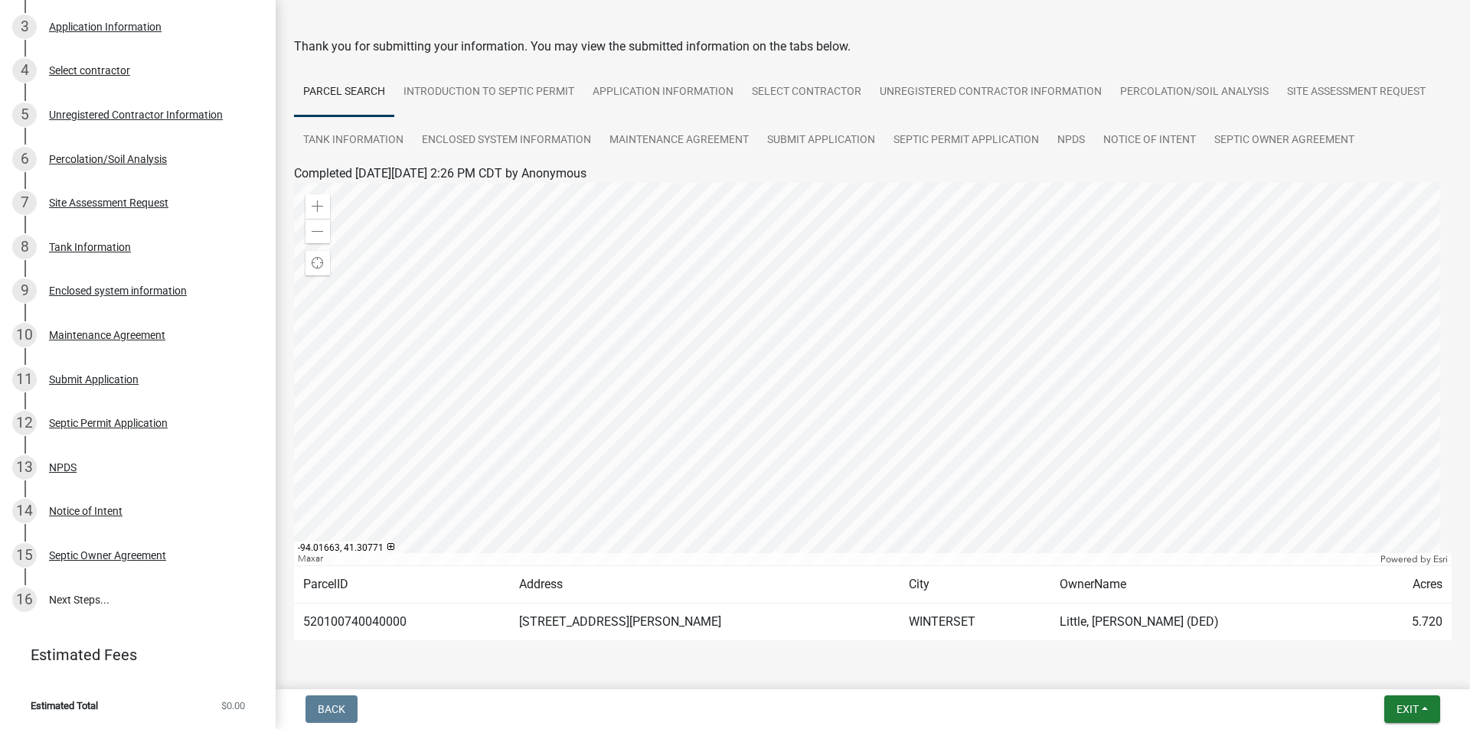
scroll to position [96, 0]
